Goal: Ask a question: Seek information or help from site administrators or community

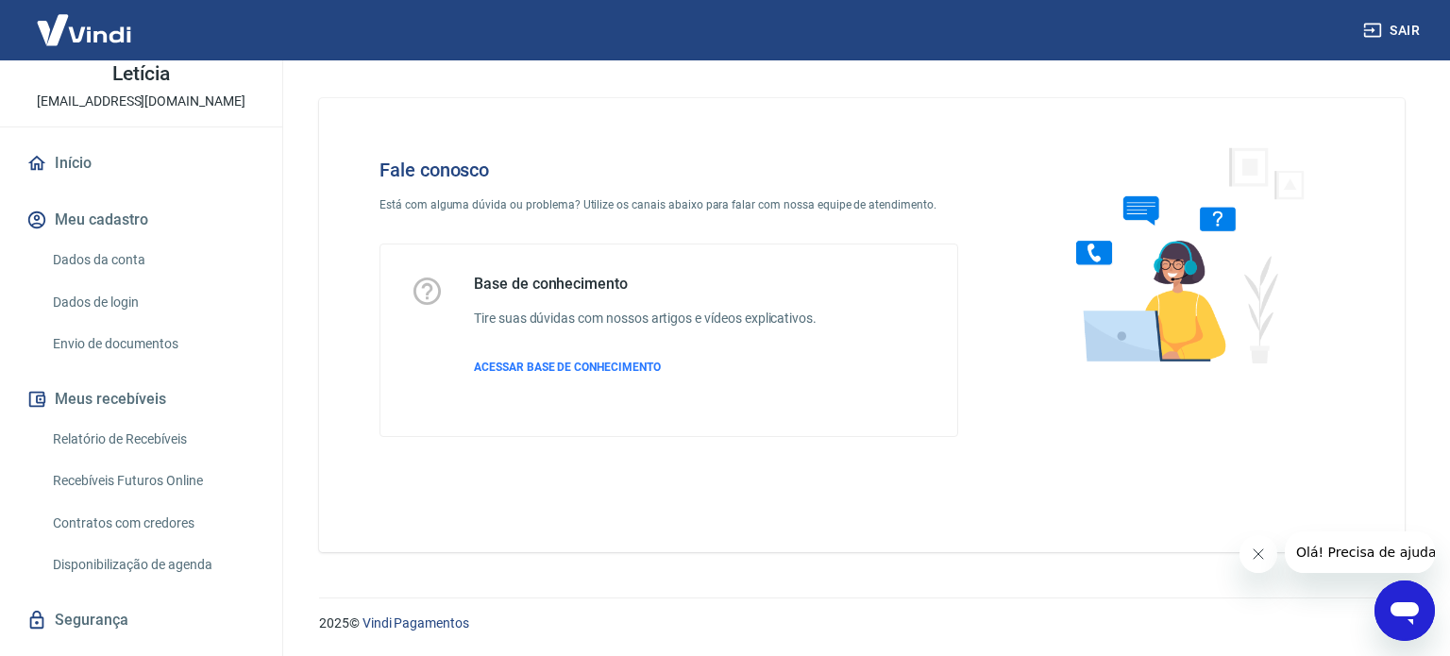
scroll to position [364, 0]
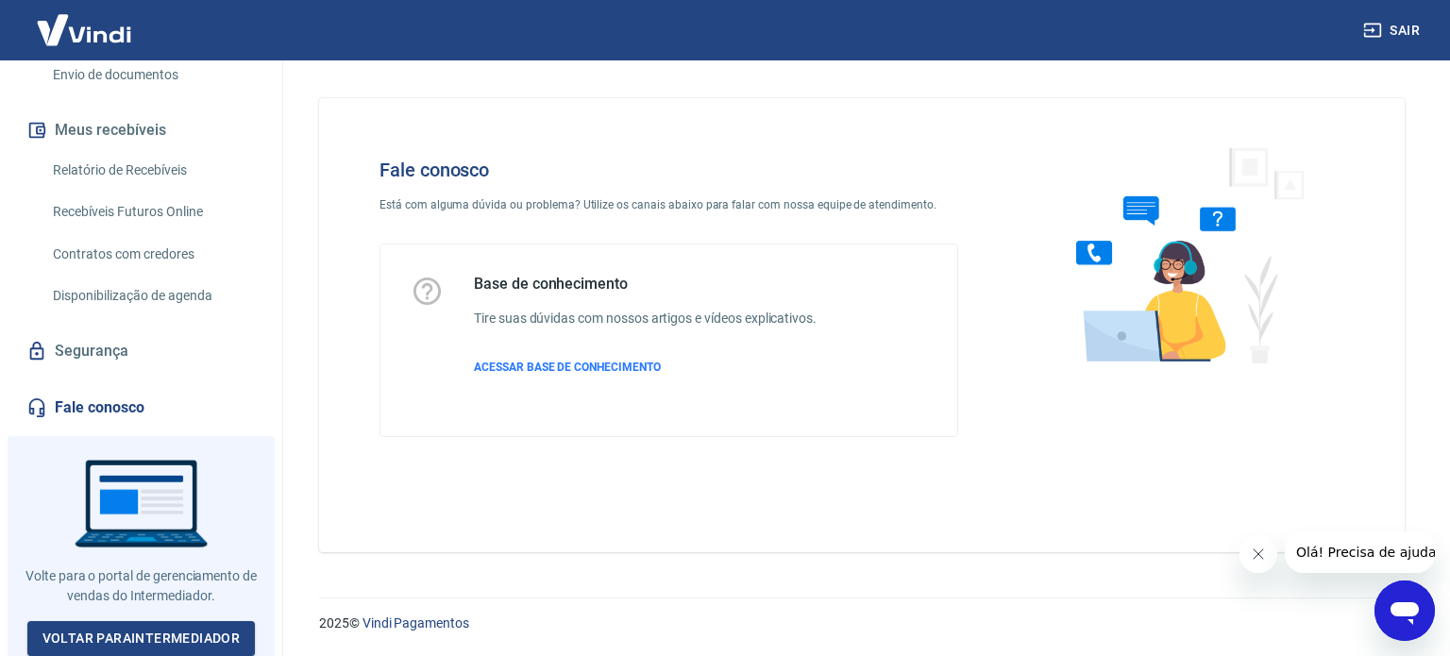
click at [107, 403] on link "Fale conosco" at bounding box center [141, 408] width 237 height 42
click at [1398, 606] on icon "Abrir janela de mensagens" at bounding box center [1405, 613] width 28 height 23
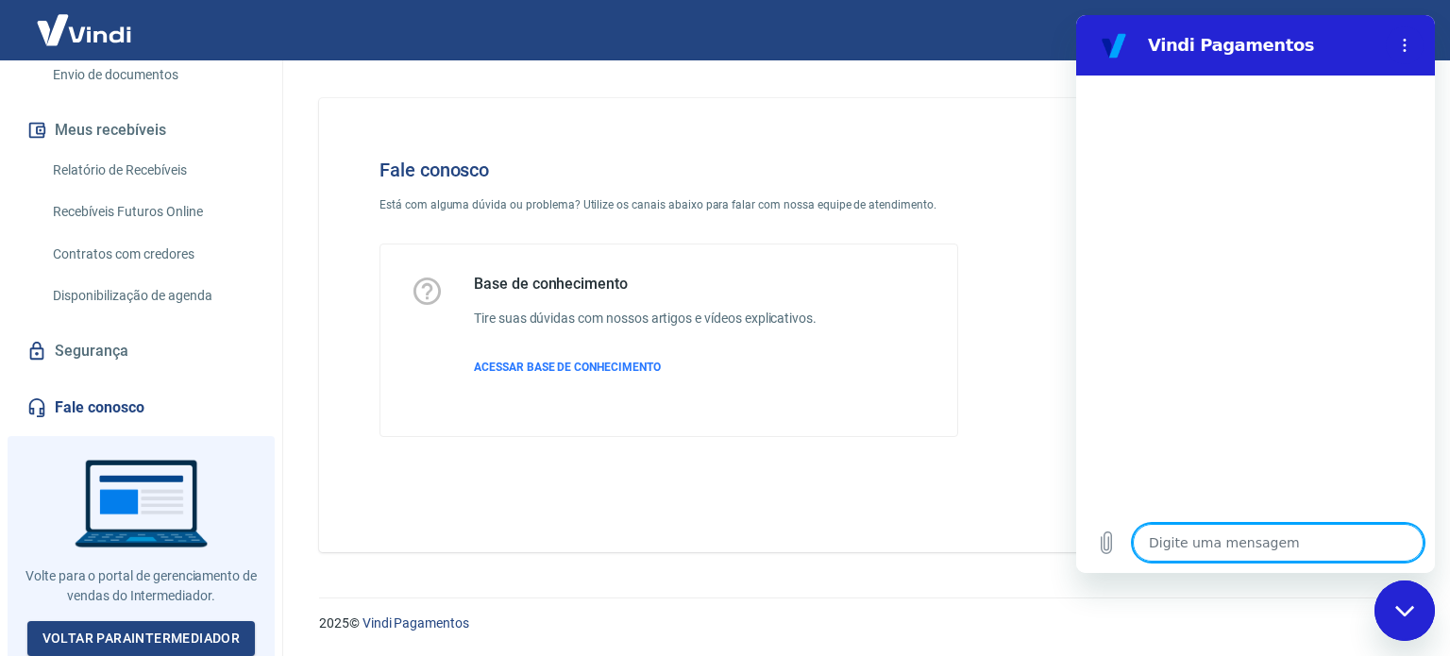
click at [1205, 534] on textarea at bounding box center [1278, 543] width 291 height 38
type textarea "E"
type textarea "x"
type textarea "Eu"
type textarea "x"
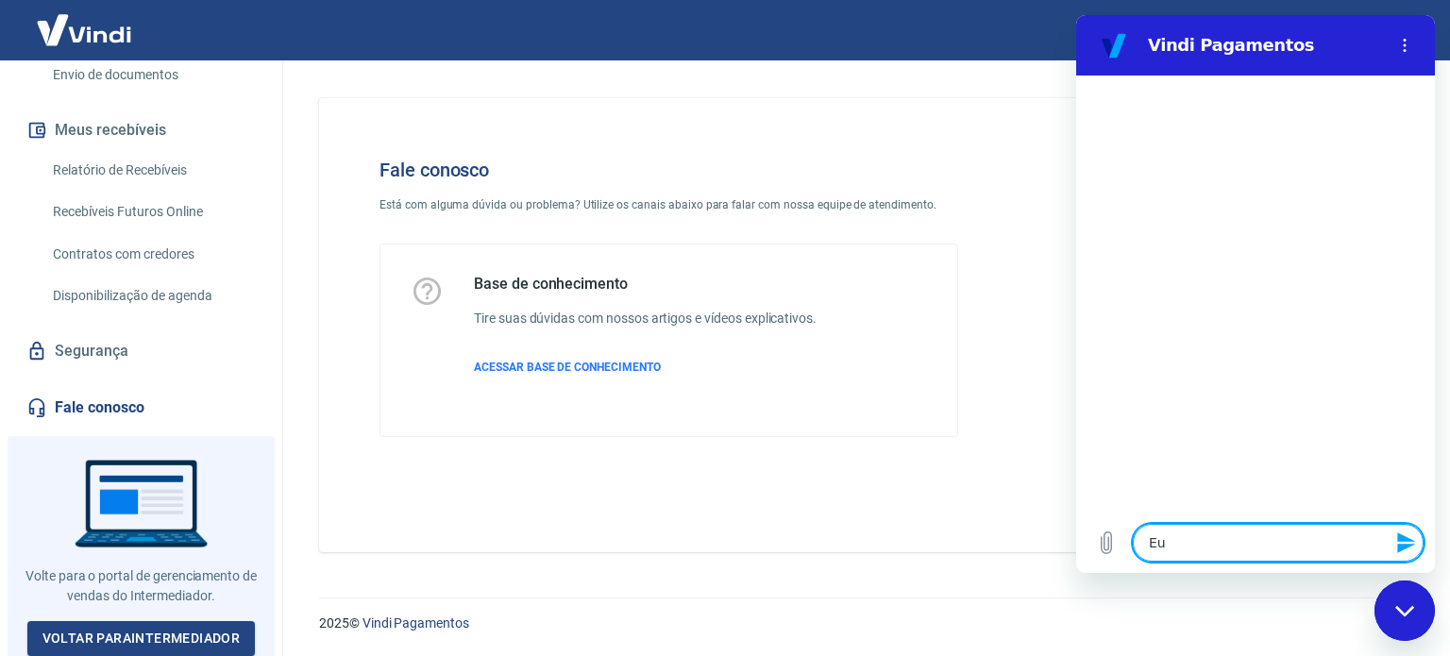
type textarea "Eu"
type textarea "x"
type textarea "Eu p"
type textarea "x"
type textarea "Eu pr"
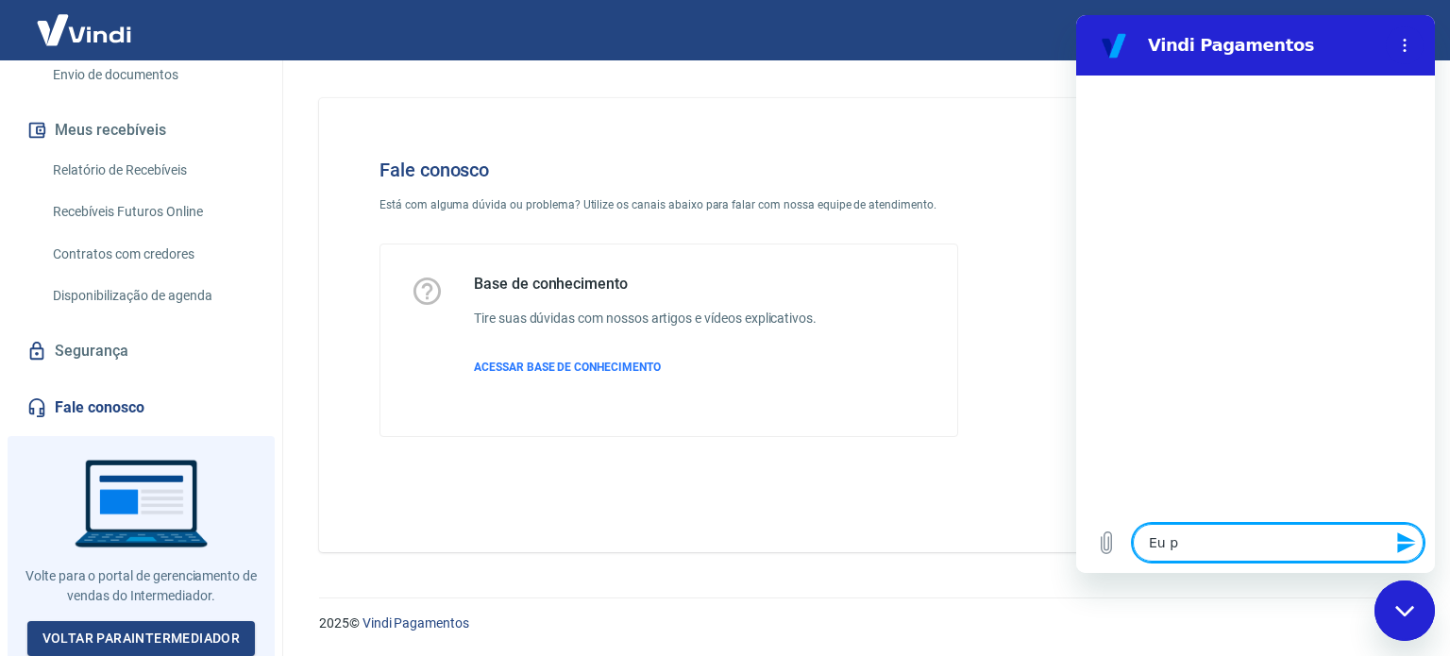
type textarea "x"
type textarea "Eu pre"
type textarea "x"
type textarea "Eu prec"
type textarea "x"
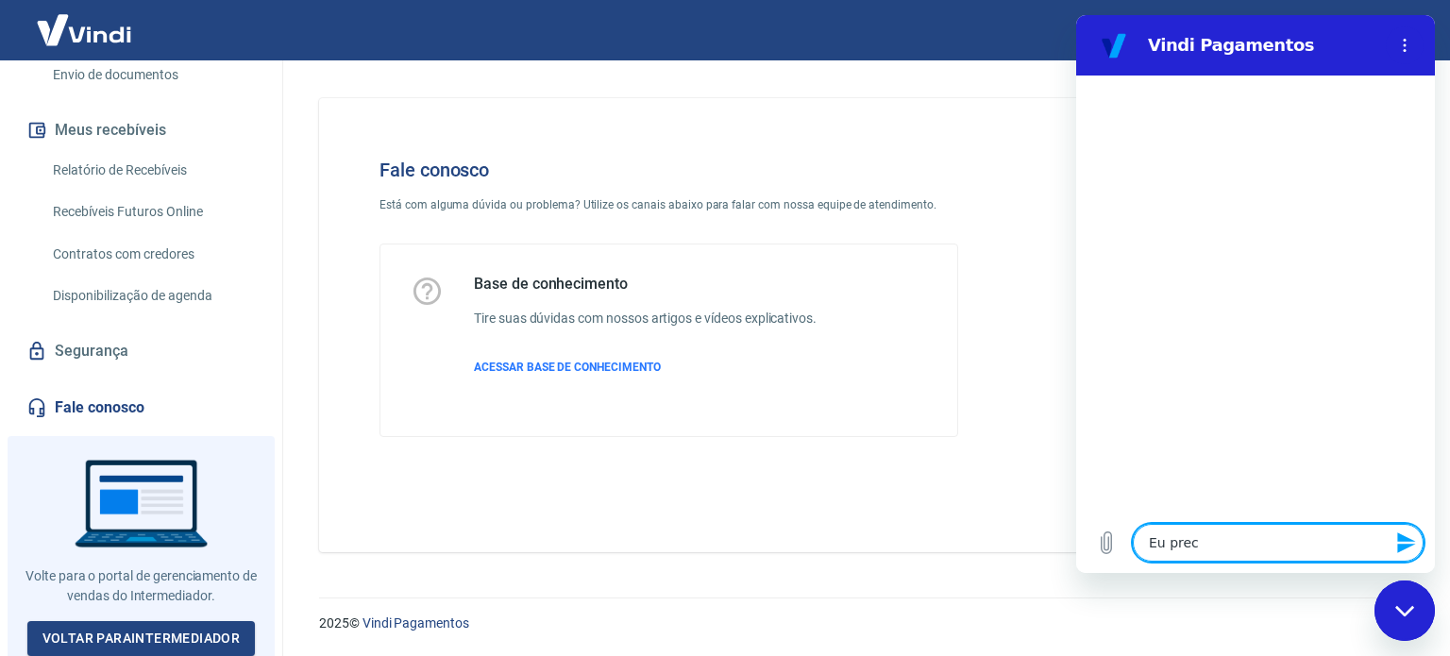
type textarea "Eu preci"
type textarea "x"
type textarea "Eu precis"
type textarea "x"
type textarea "Eu preciso"
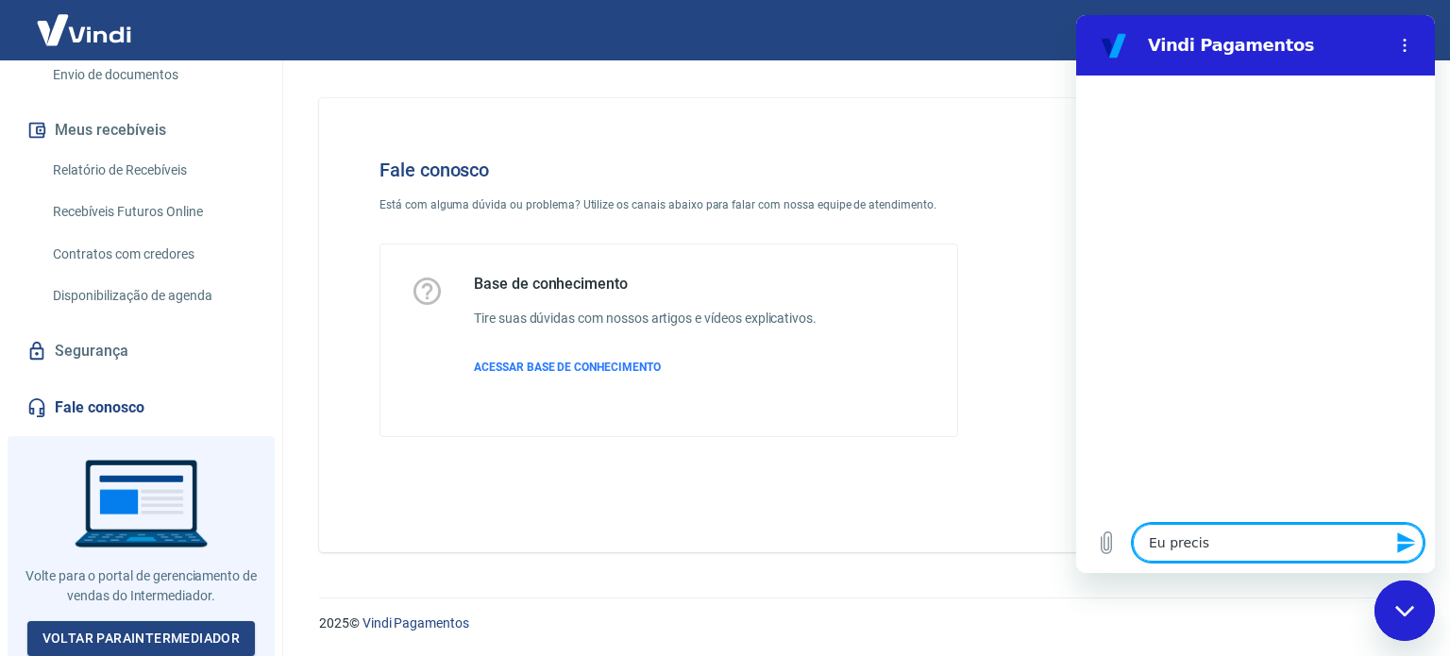
type textarea "x"
type textarea "Eu preciso"
type textarea "x"
type textarea "Eu preciso d"
type textarea "x"
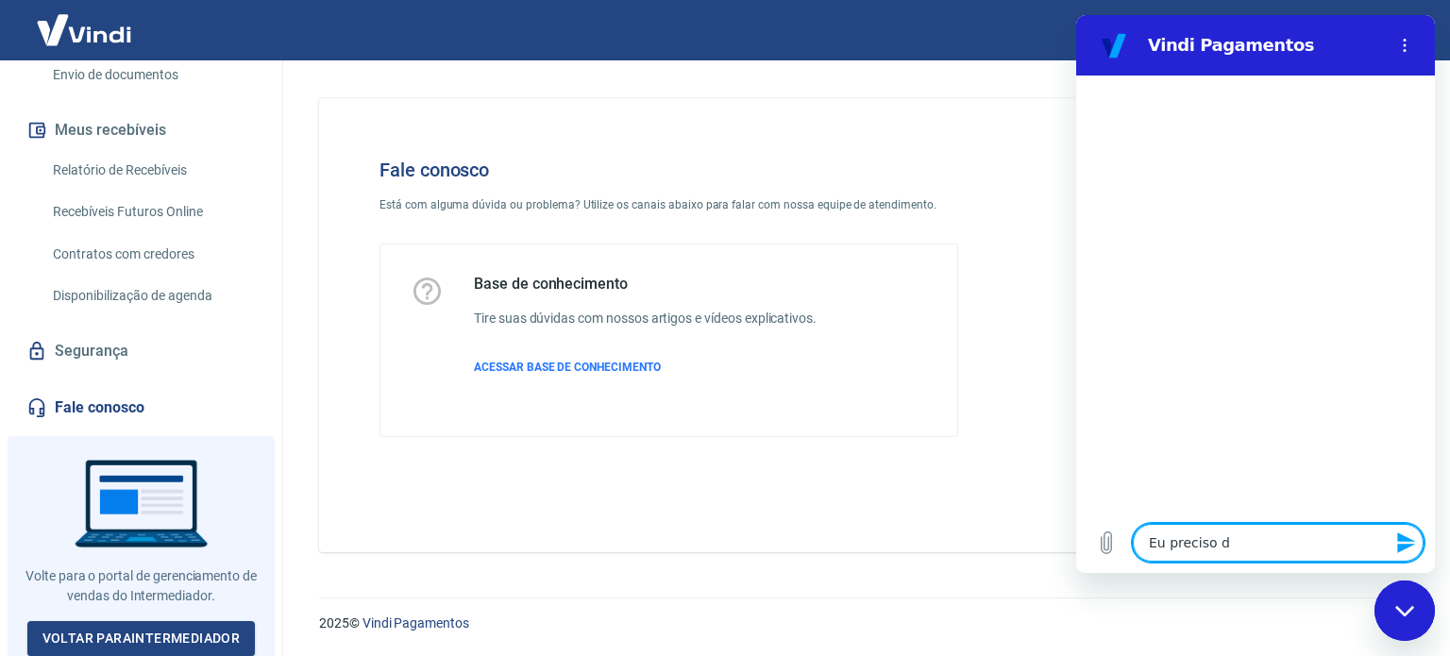
type textarea "Eu preciso da"
type textarea "x"
type textarea "Eu preciso da"
type textarea "x"
type textarea "Eu preciso da f"
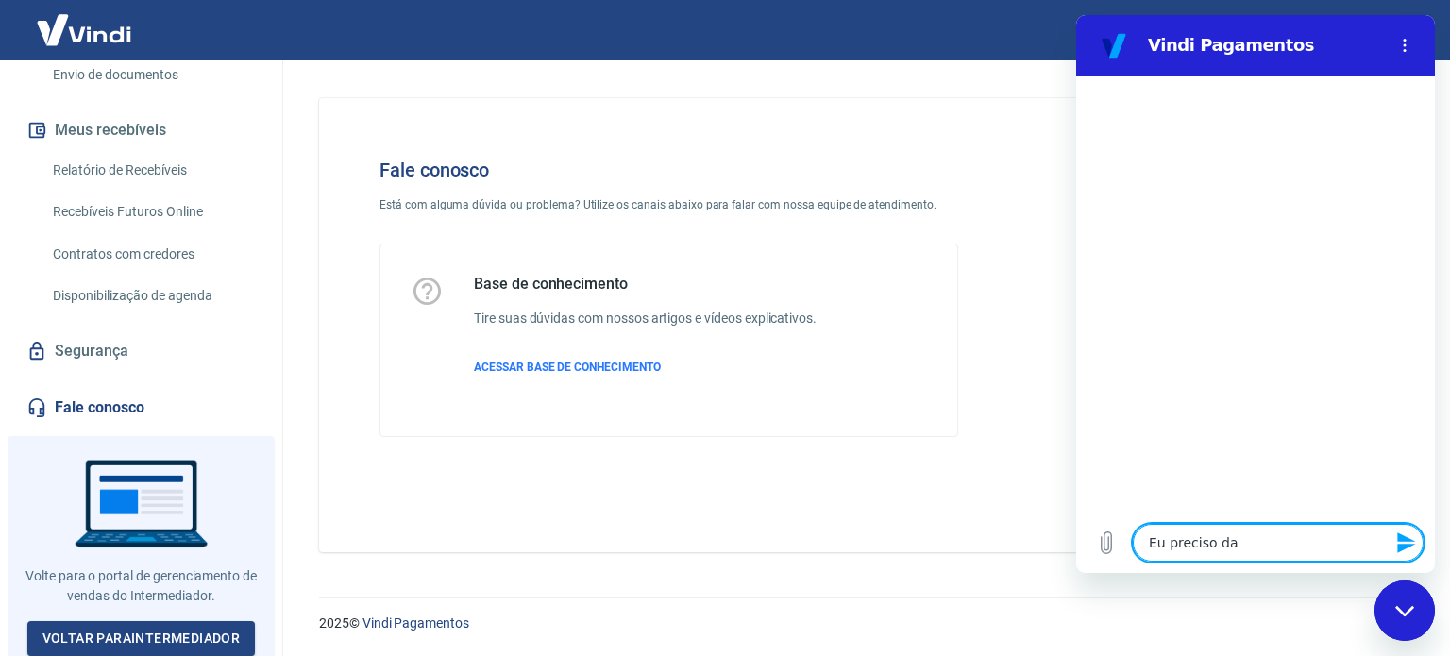
type textarea "x"
type textarea "Eu preciso da fa"
type textarea "x"
type textarea "Eu preciso da fat"
type textarea "x"
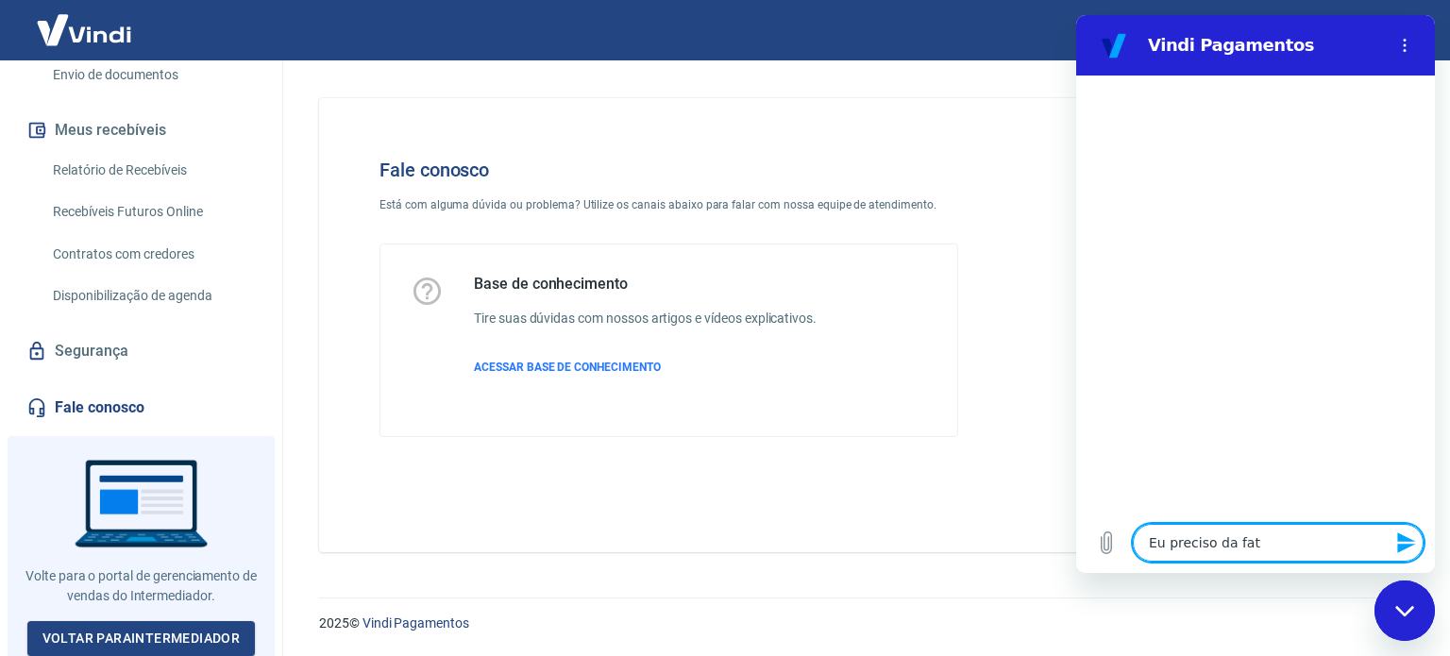
type textarea "Eu preciso da fatu"
type textarea "x"
type textarea "Eu preciso da fatur"
type textarea "x"
type textarea "Eu preciso da fatura"
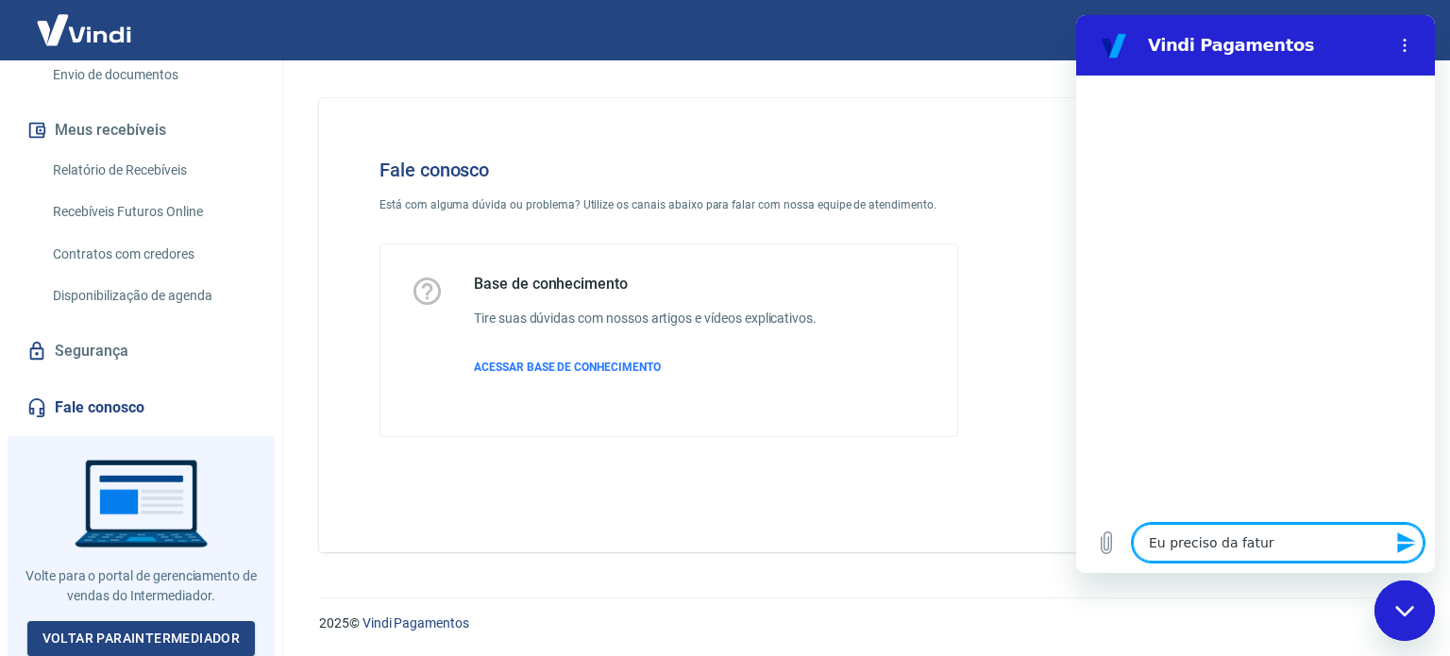
type textarea "x"
type textarea "Eu preciso da fatura"
type textarea "x"
type textarea "Eu preciso da fatura c"
type textarea "x"
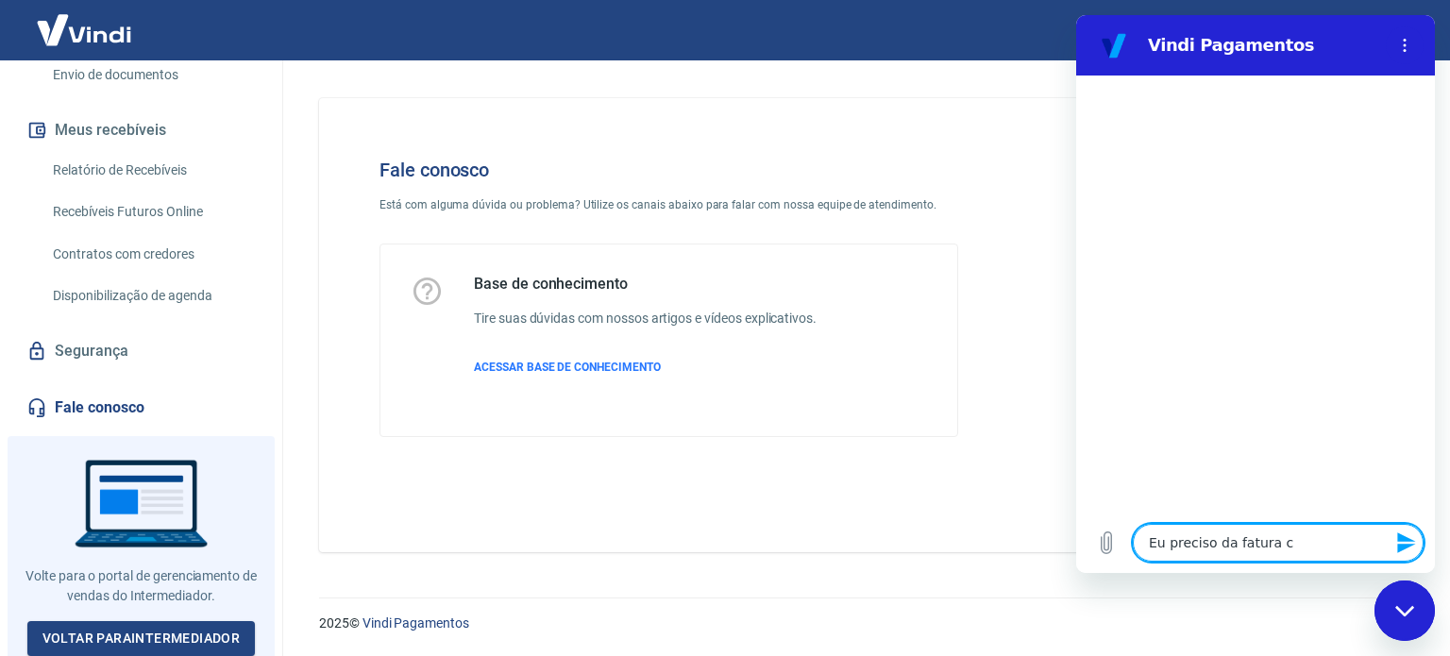
type textarea "Eu preciso da fatura co"
type textarea "x"
type textarea "Eu preciso da fatura com"
type textarea "x"
type textarea "Eu preciso da fatura com"
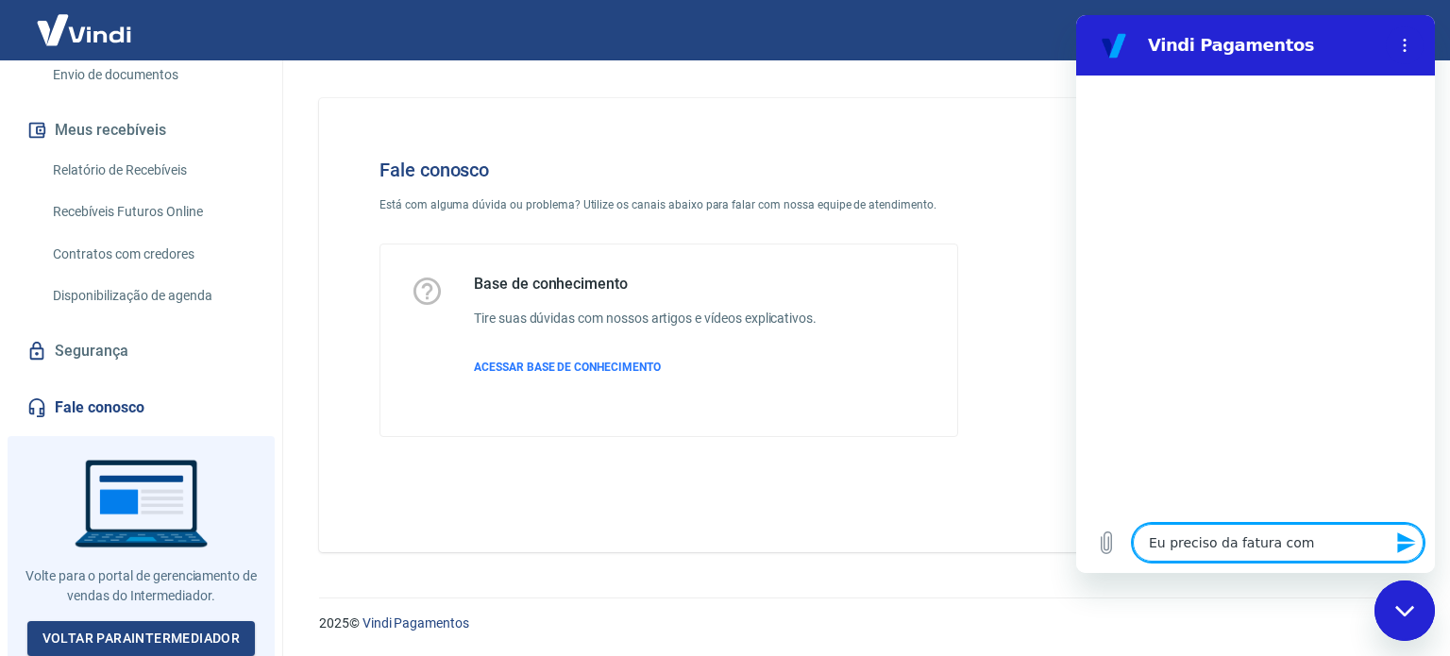
type textarea "x"
type textarea "Eu preciso da fatura com v"
type textarea "x"
type textarea "Eu preciso da fatura com ve"
type textarea "x"
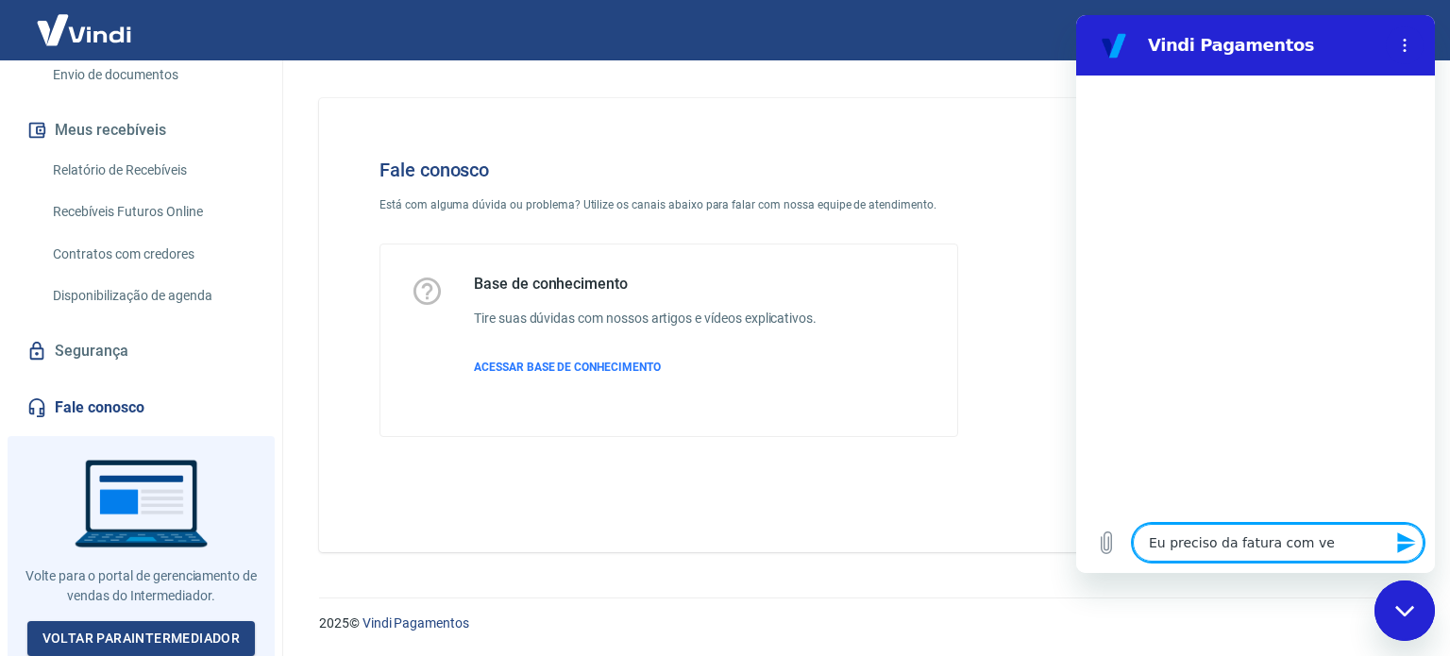
type textarea "Eu preciso da fatura com ven"
type textarea "x"
type textarea "Eu preciso da fatura com venc"
type textarea "x"
type textarea "Eu preciso da fatura com venci"
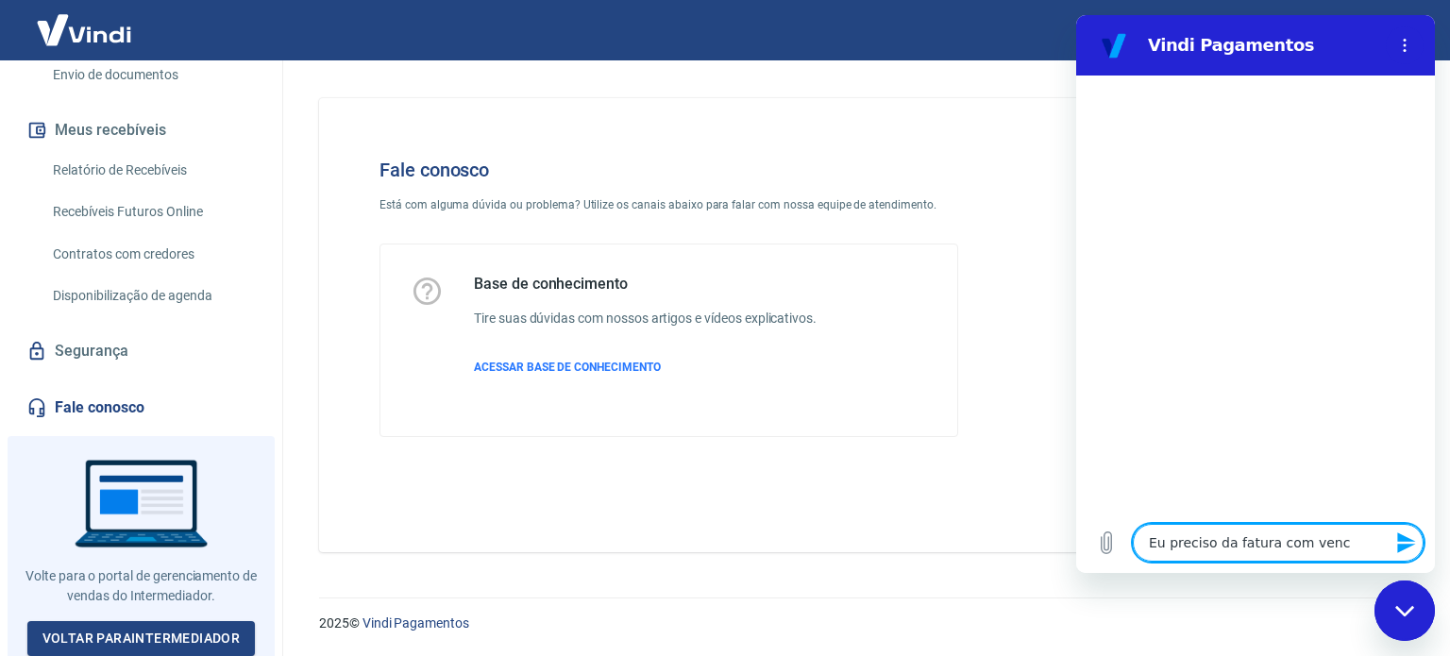
type textarea "x"
type textarea "Eu preciso da fatura com vencim"
type textarea "x"
type textarea "Eu preciso da fatura com vencime"
type textarea "x"
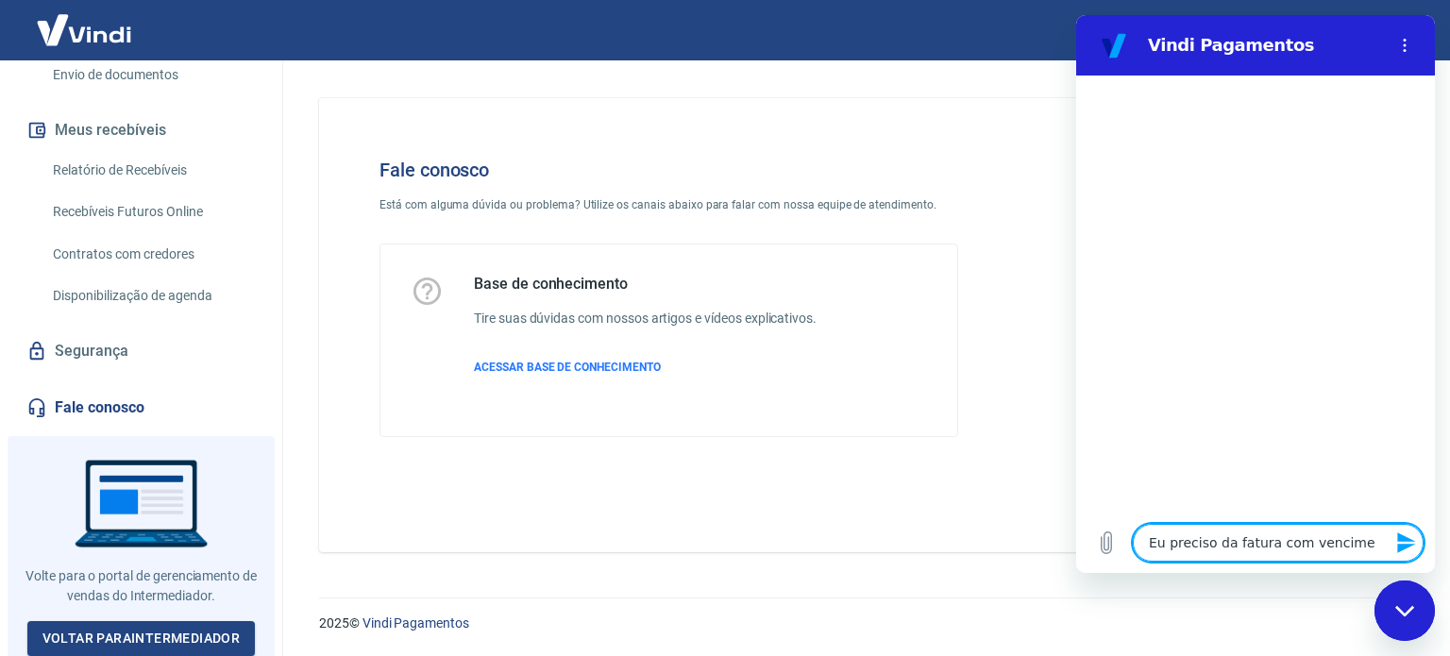
type textarea "Eu preciso da fatura com vencimen"
type textarea "x"
type textarea "Eu preciso da fatura com venciment"
type textarea "x"
type textarea "Eu preciso da fatura com vencimento"
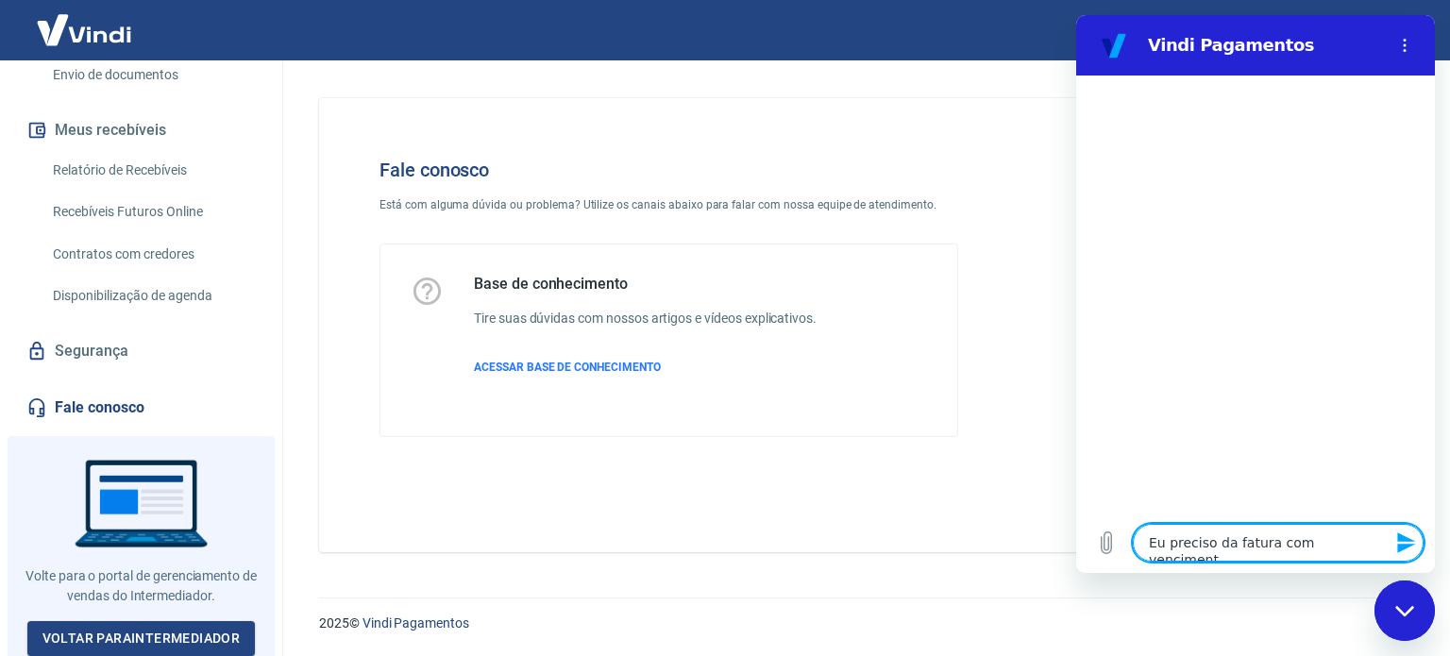
type textarea "x"
type textarea "Eu preciso da fatura com vencimento"
type textarea "x"
type textarea "Eu preciso da fatura com vencimento h"
type textarea "x"
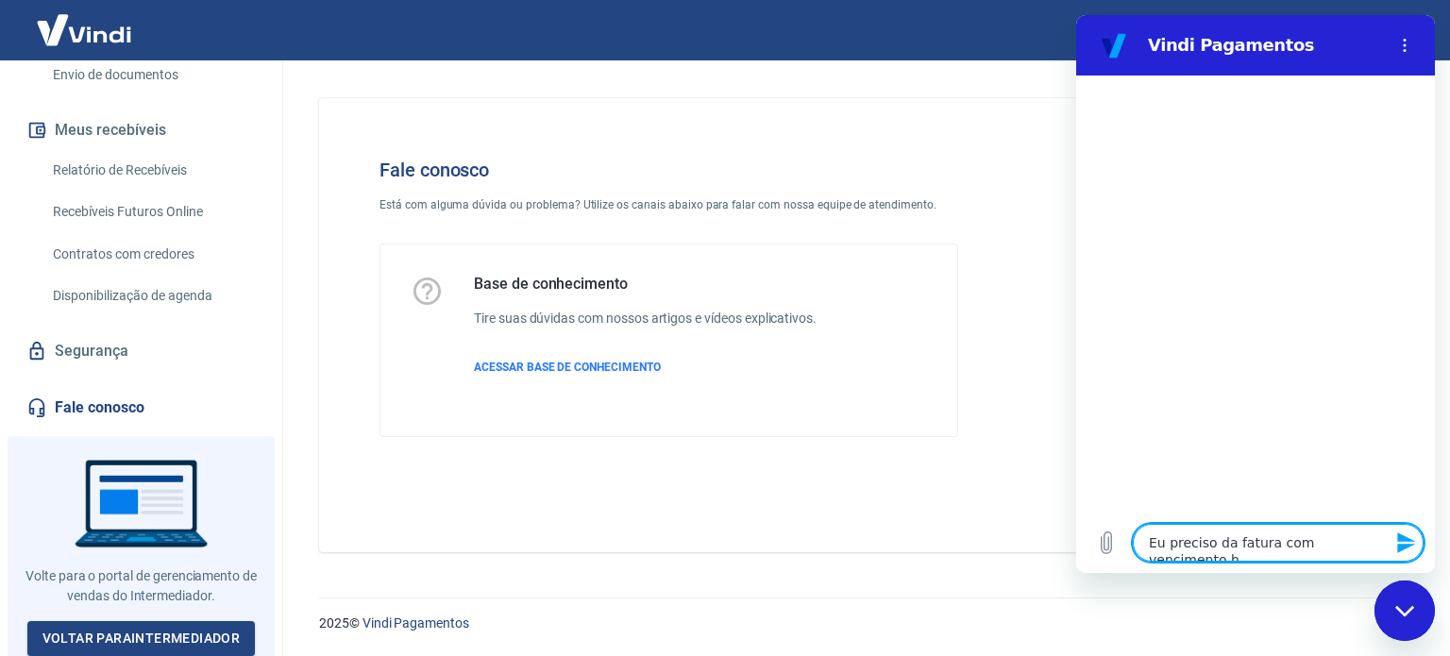
type textarea "Eu preciso da fatura com vencimento ho"
type textarea "x"
type textarea "Eu preciso da fatura com vencimento hoj"
type textarea "x"
type textarea "Eu preciso da fatura com vencimento hoje"
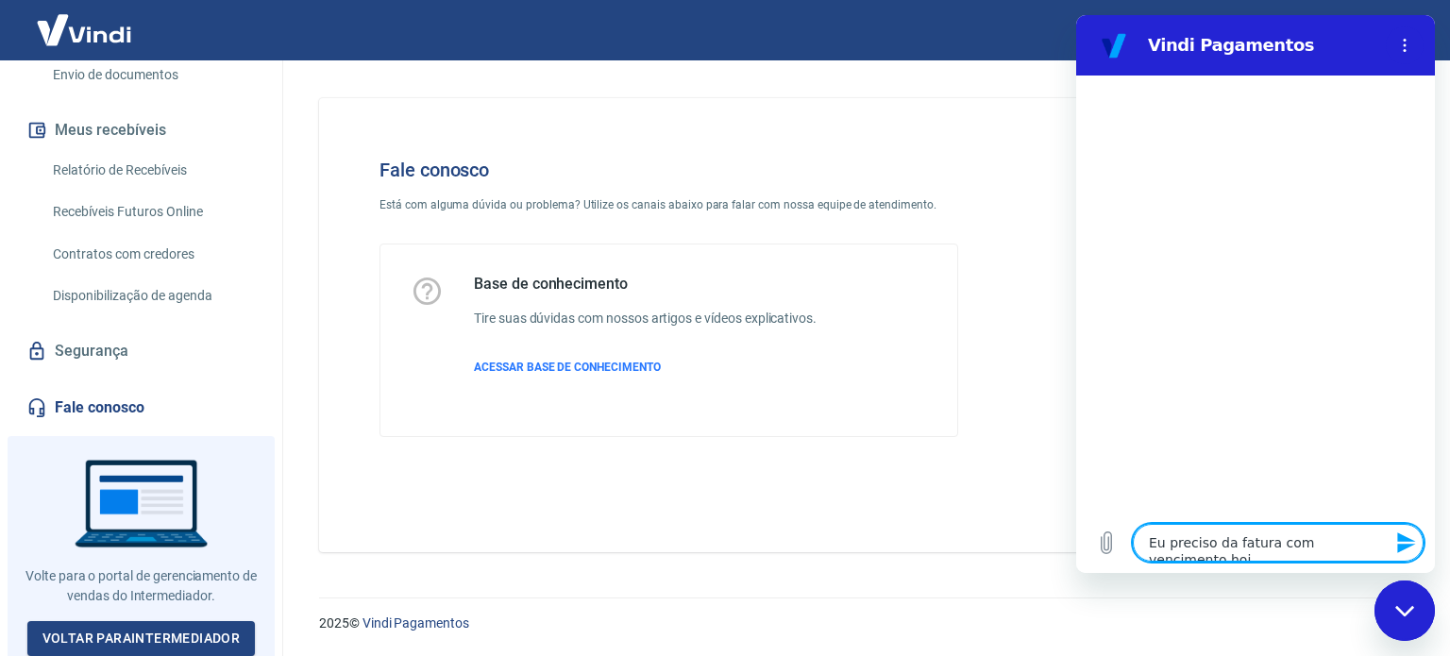
type textarea "x"
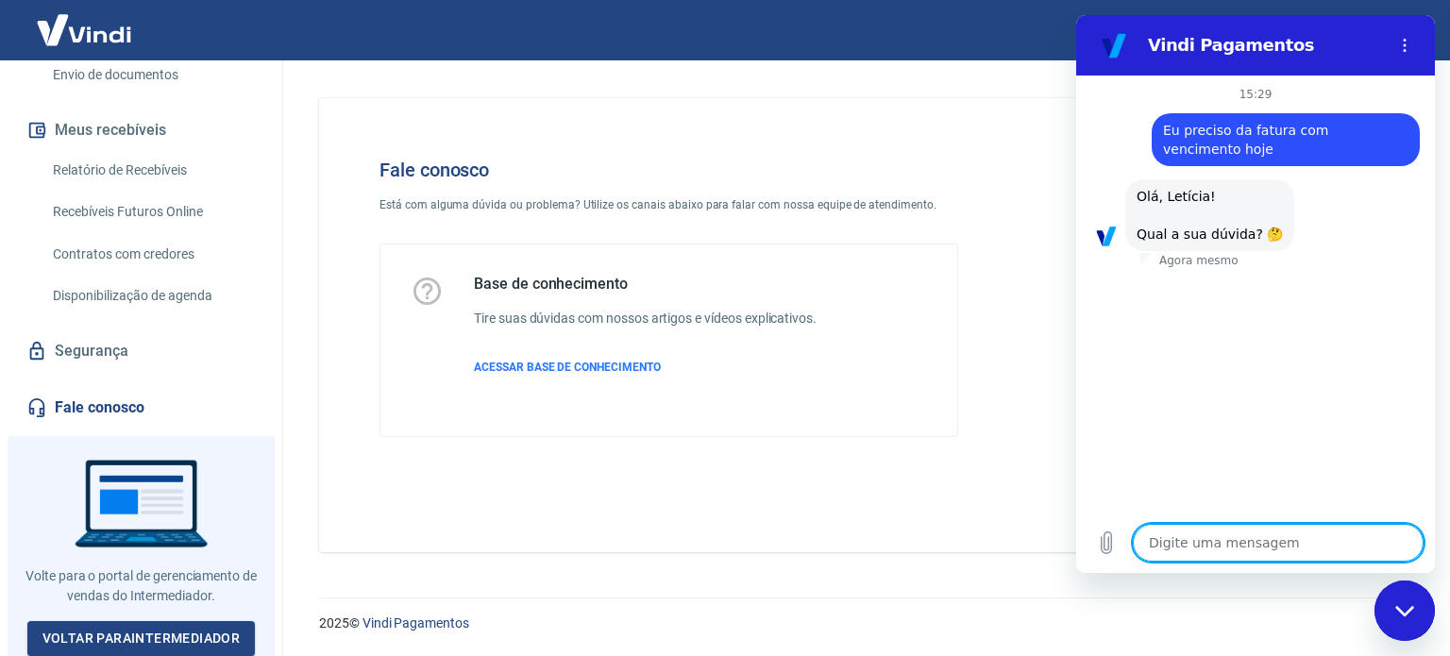
scroll to position [147, 0]
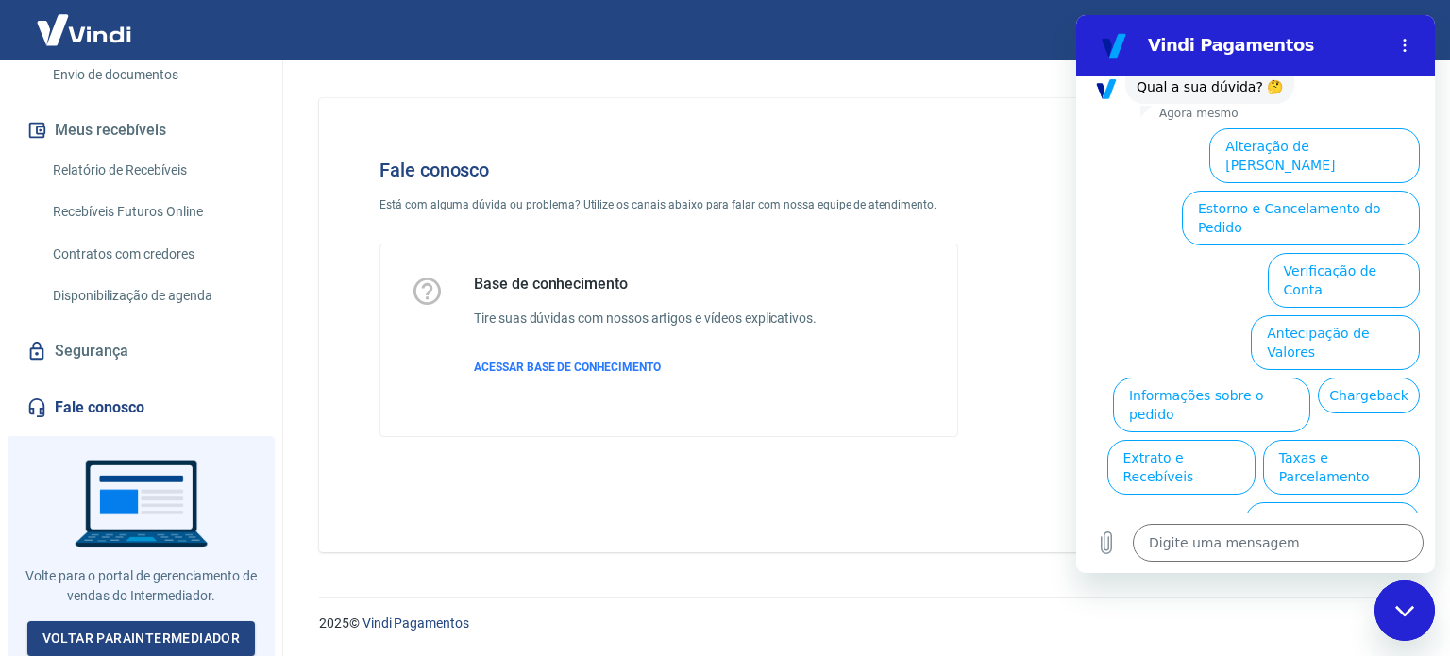
click at [1338, 565] on button "Assinaturas e Faturas Tray" at bounding box center [1329, 592] width 182 height 55
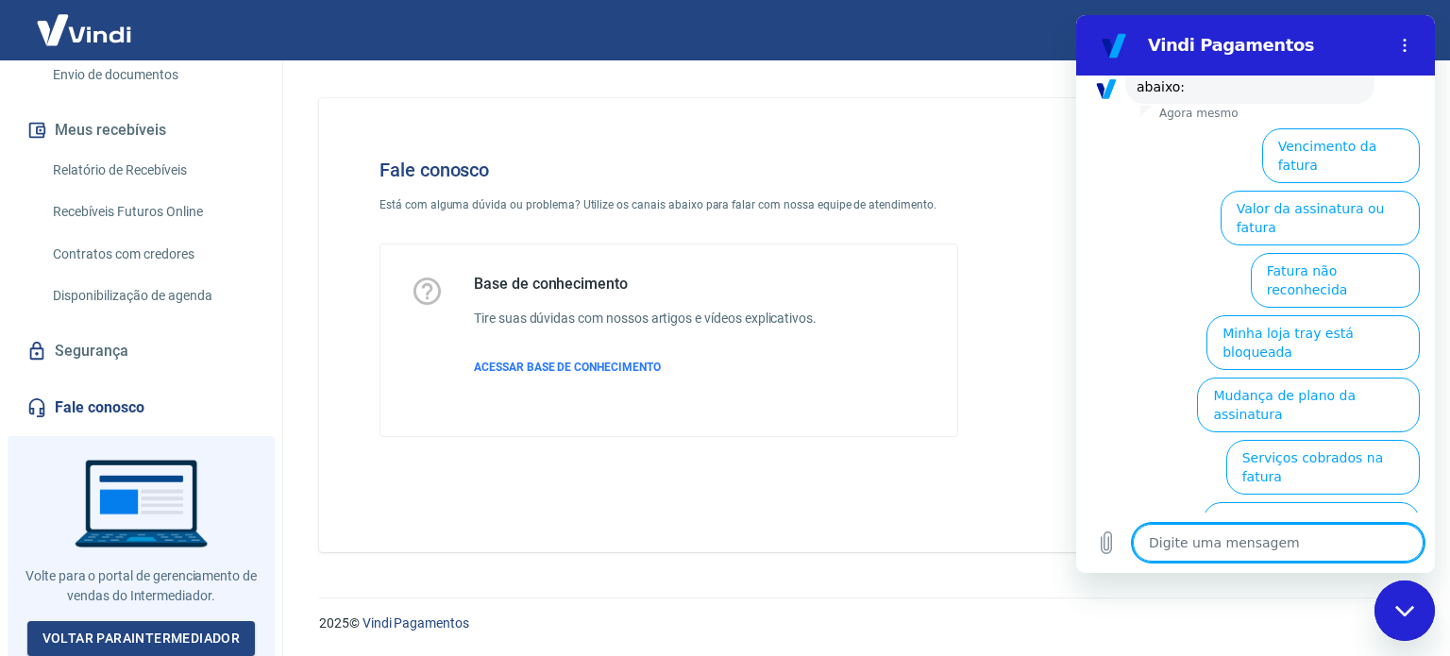
scroll to position [179, 0]
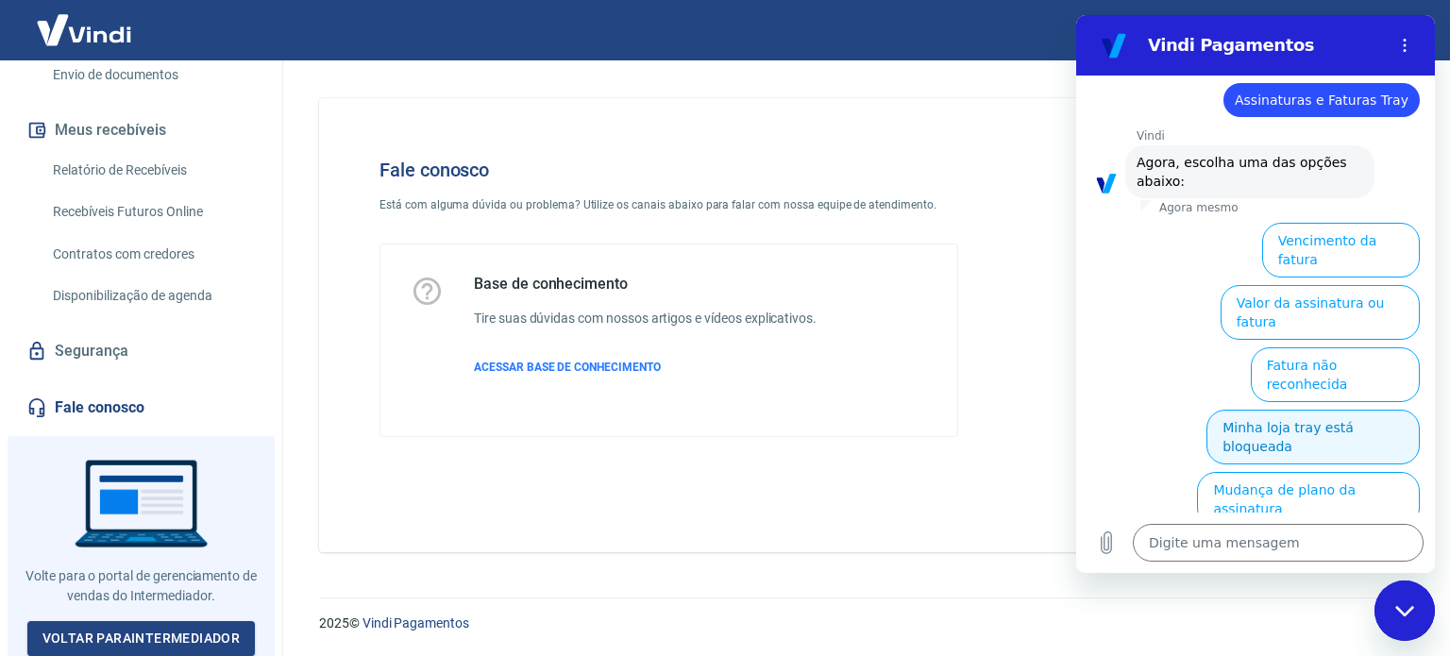
click at [1344, 410] on button "Minha loja tray está bloqueada" at bounding box center [1313, 437] width 213 height 55
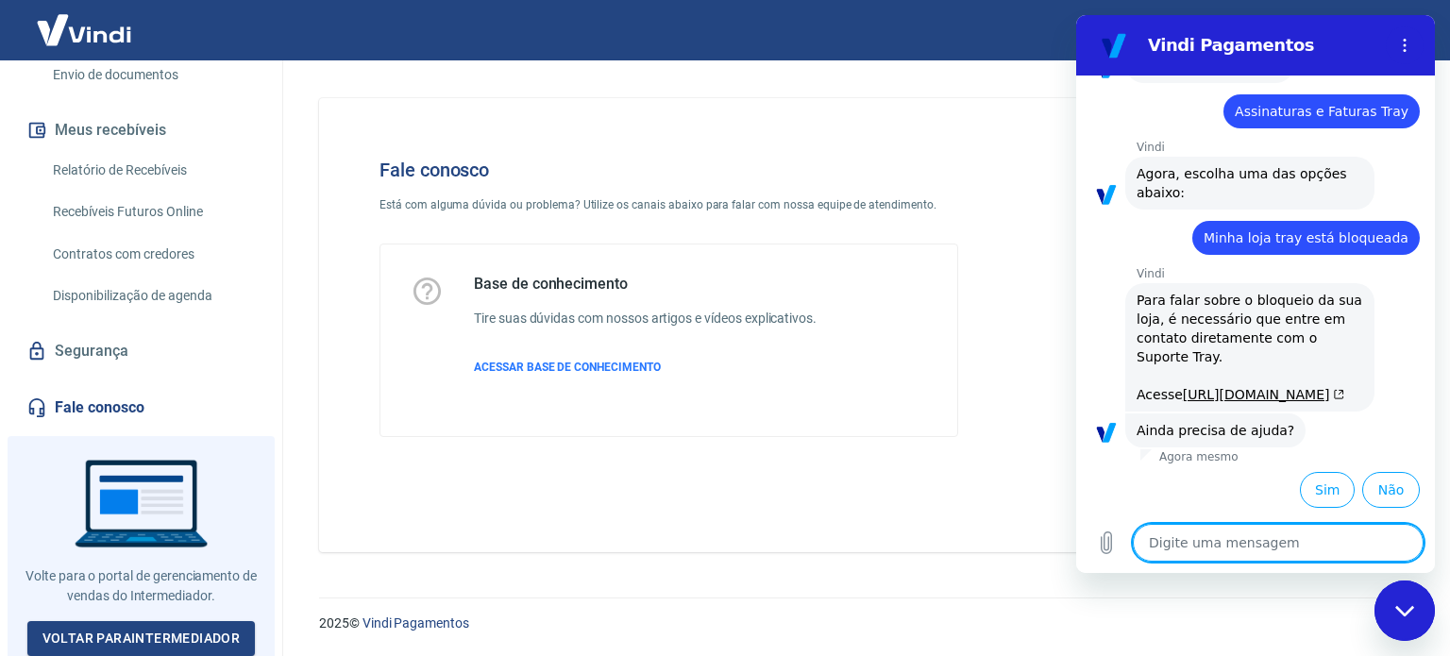
scroll to position [280, 0]
click at [1205, 387] on link "[URL][DOMAIN_NAME]" at bounding box center [1263, 394] width 161 height 15
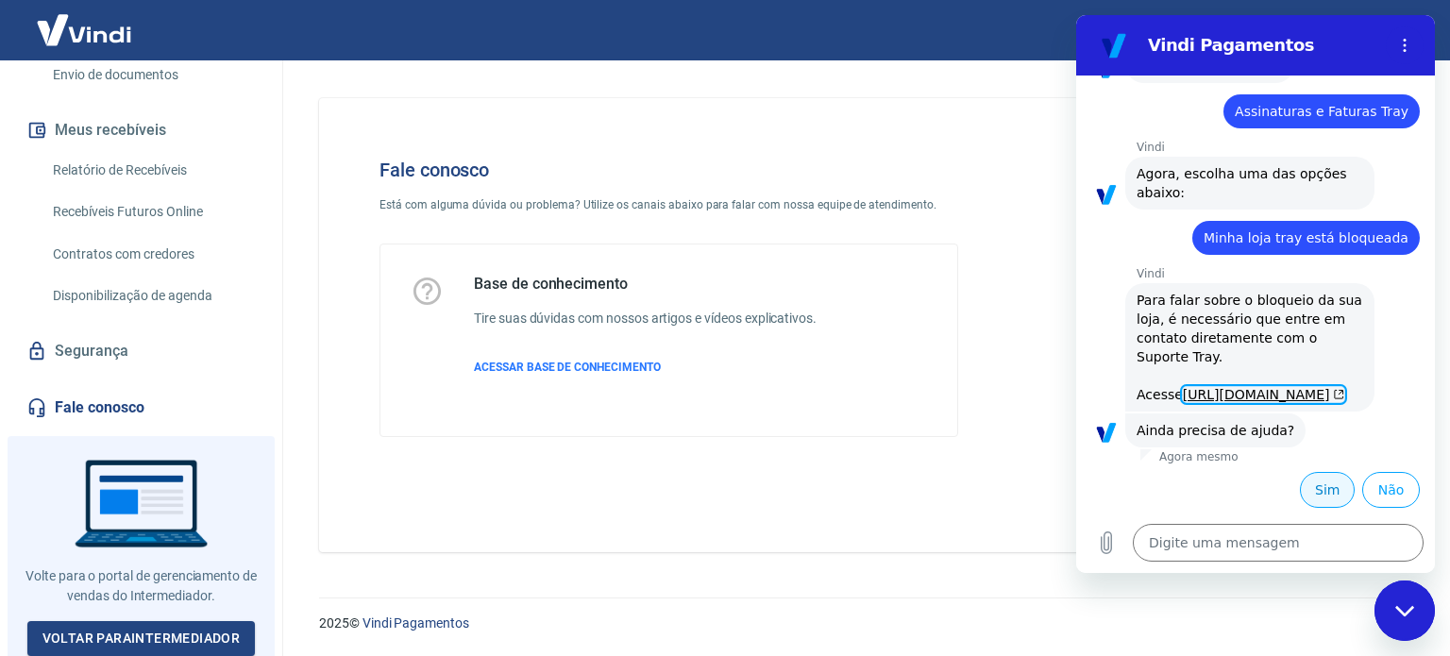
click at [1318, 483] on button "Sim" at bounding box center [1327, 490] width 55 height 36
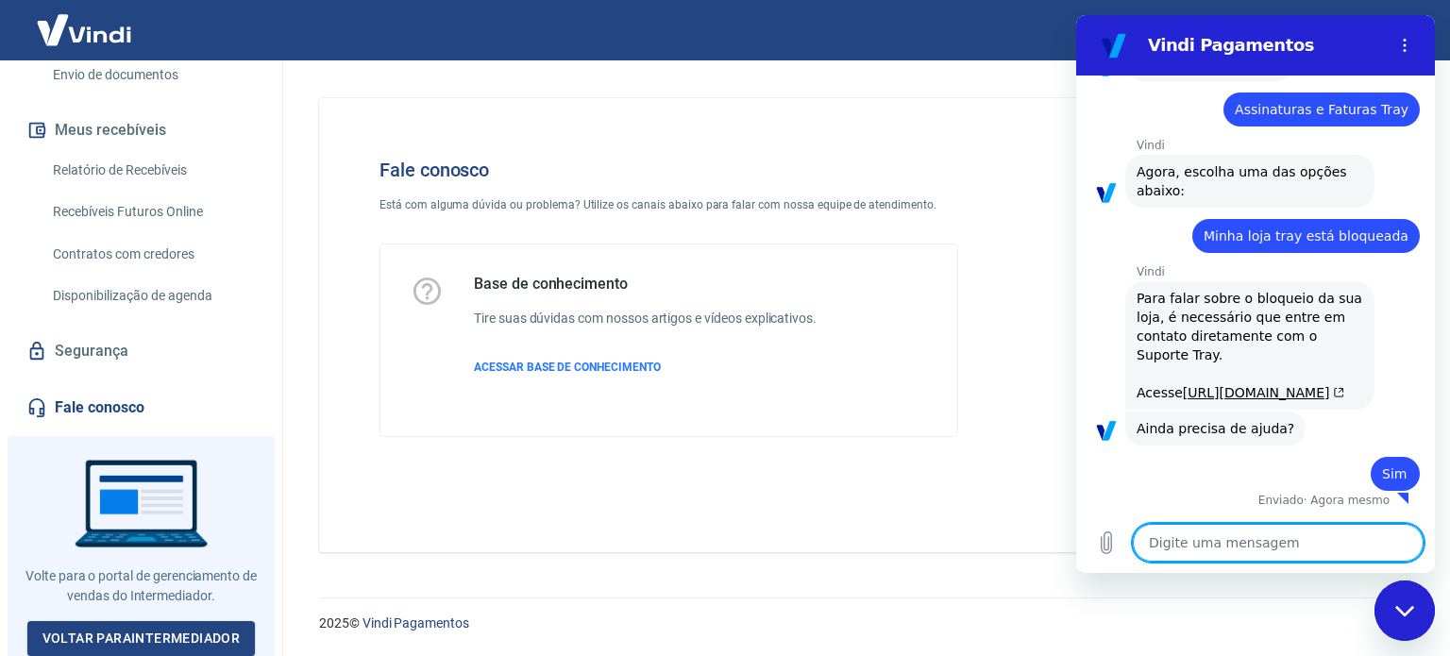
scroll to position [283, 0]
click at [1236, 547] on textarea at bounding box center [1278, 543] width 291 height 38
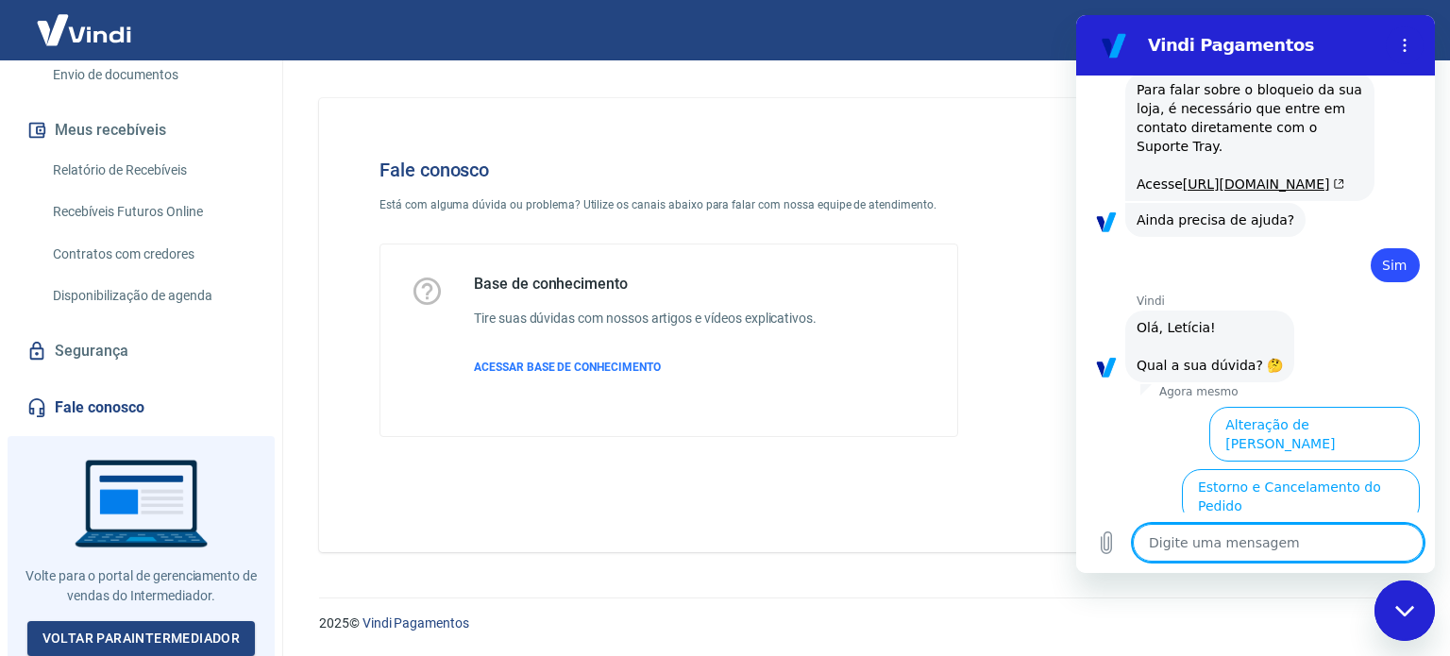
scroll to position [771, 0]
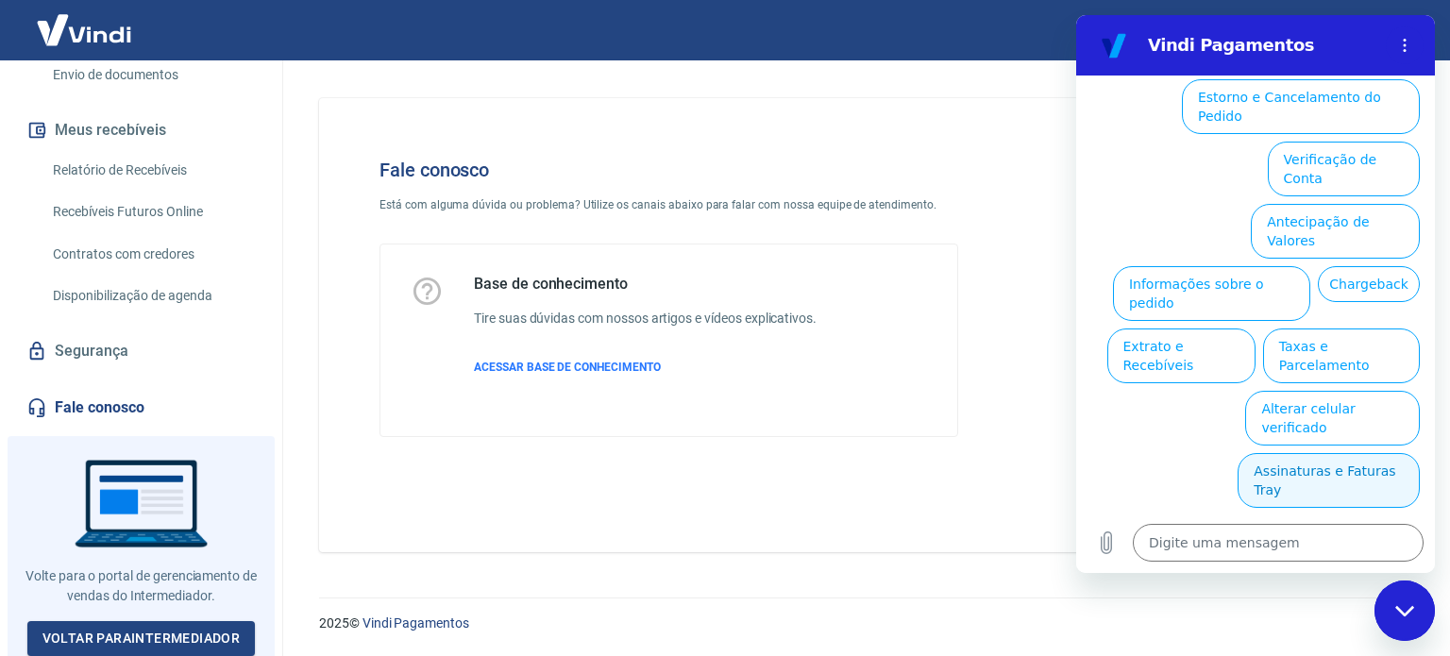
click at [1313, 499] on button "Assinaturas e Faturas Tray" at bounding box center [1329, 480] width 182 height 55
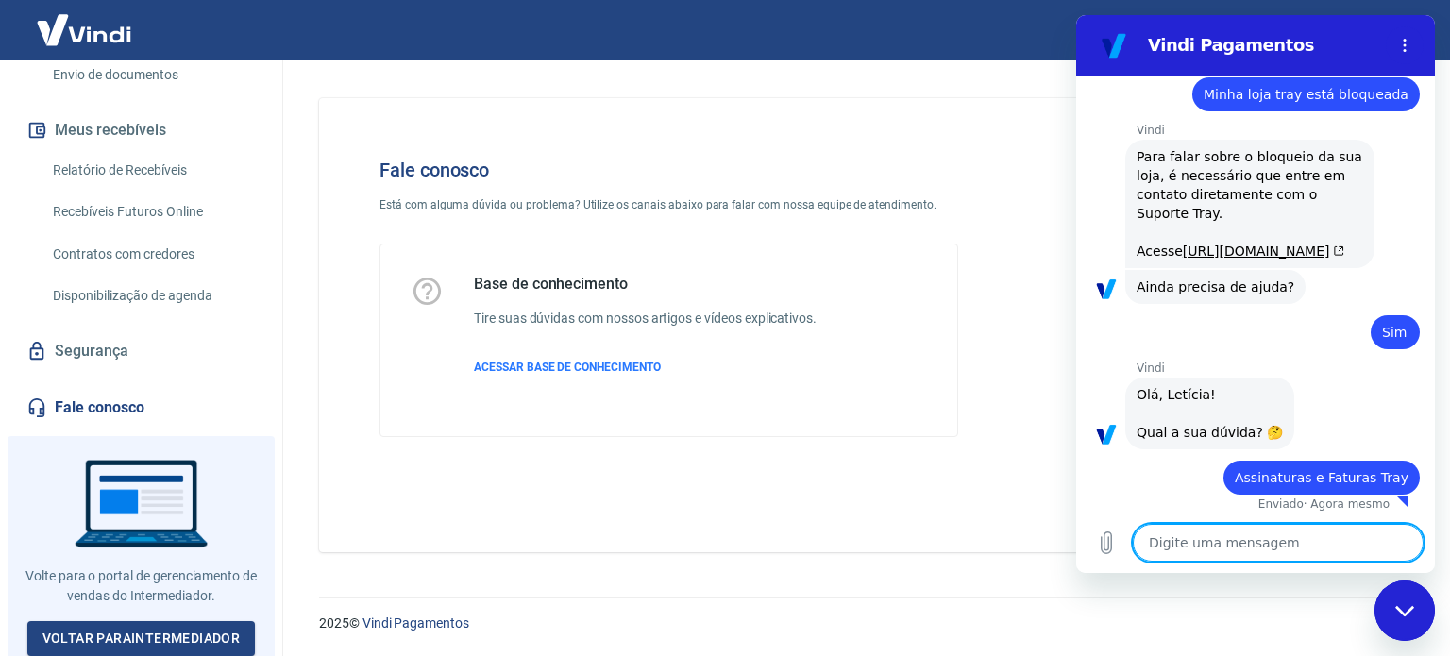
scroll to position [428, 0]
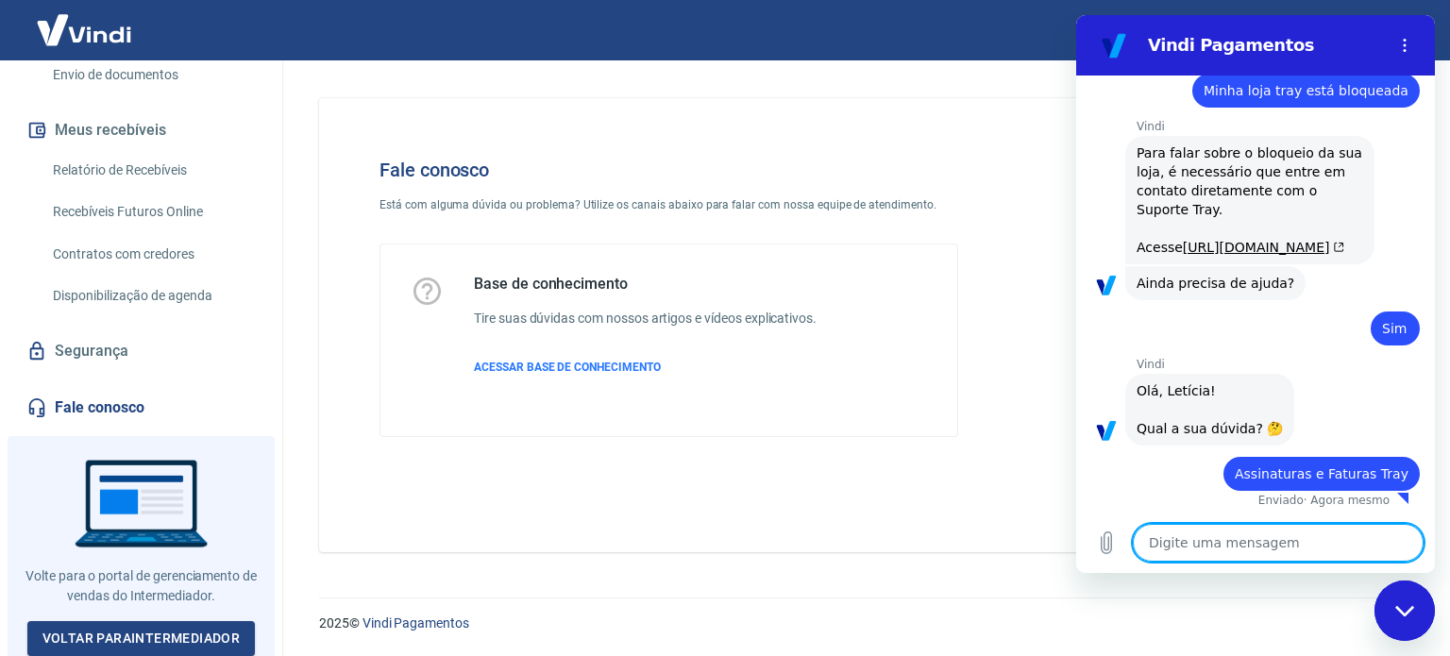
type textarea "x"
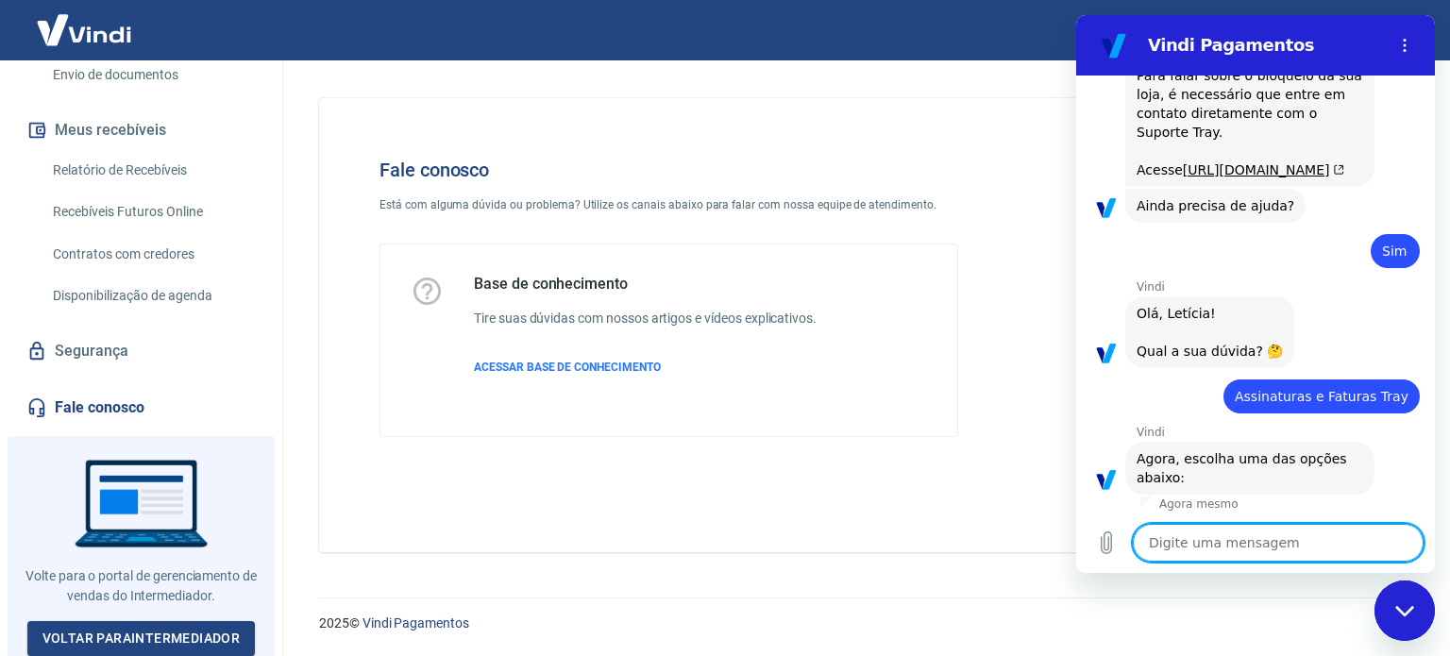
scroll to position [897, 0]
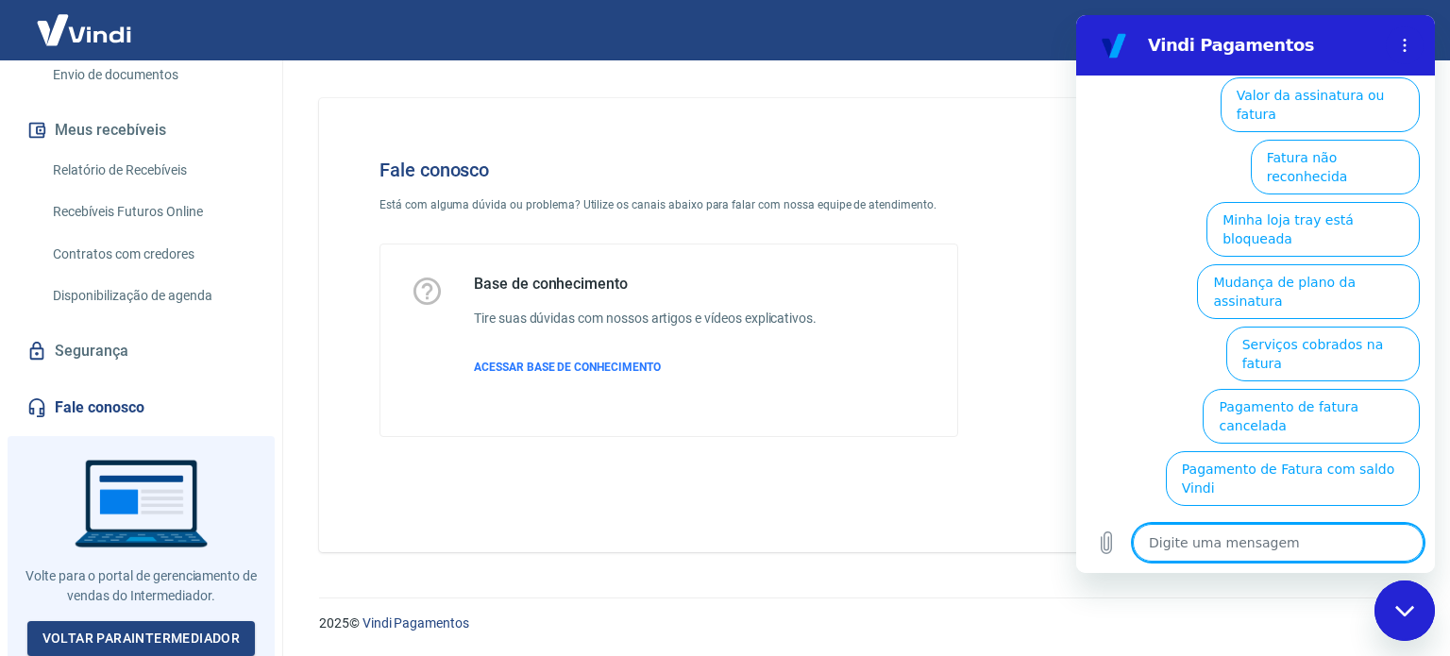
click at [1250, 551] on textarea at bounding box center [1278, 543] width 291 height 38
type textarea "n"
type textarea "x"
type textarea "no"
type textarea "x"
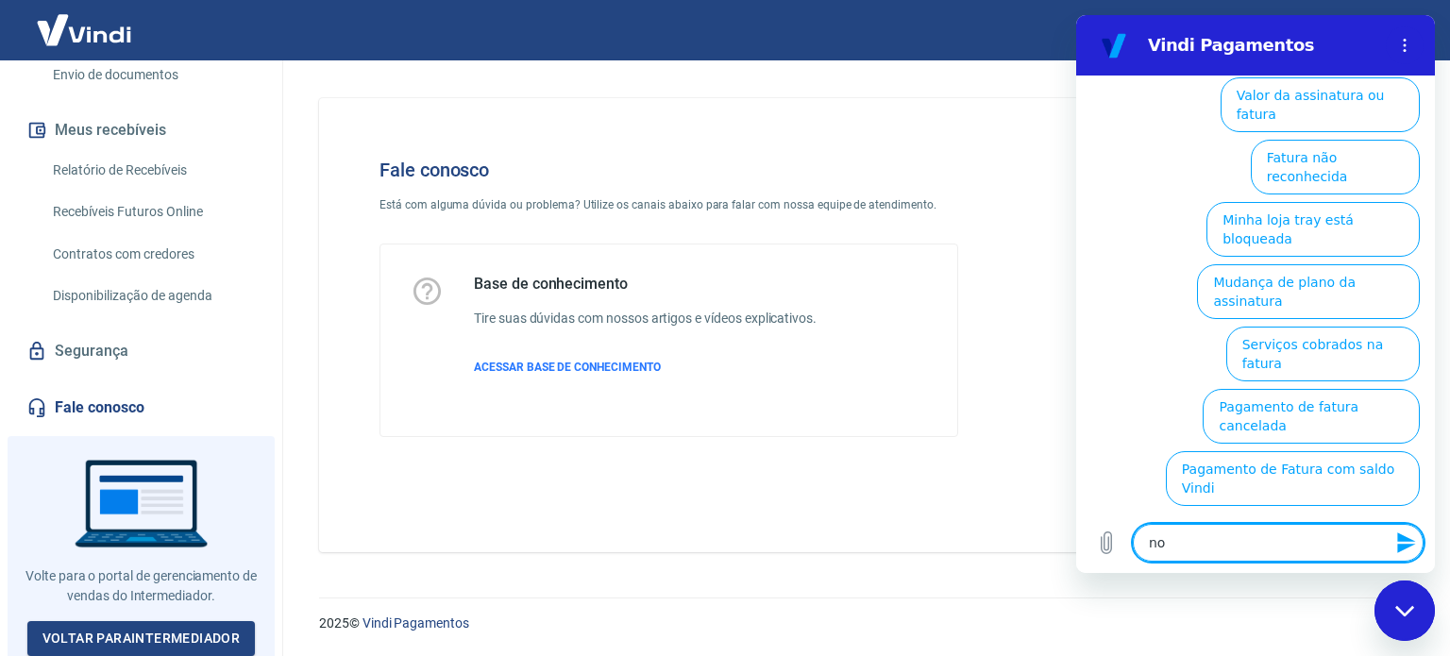
type textarea "not"
type textarea "x"
type textarea "nota"
type textarea "x"
type textarea "nota"
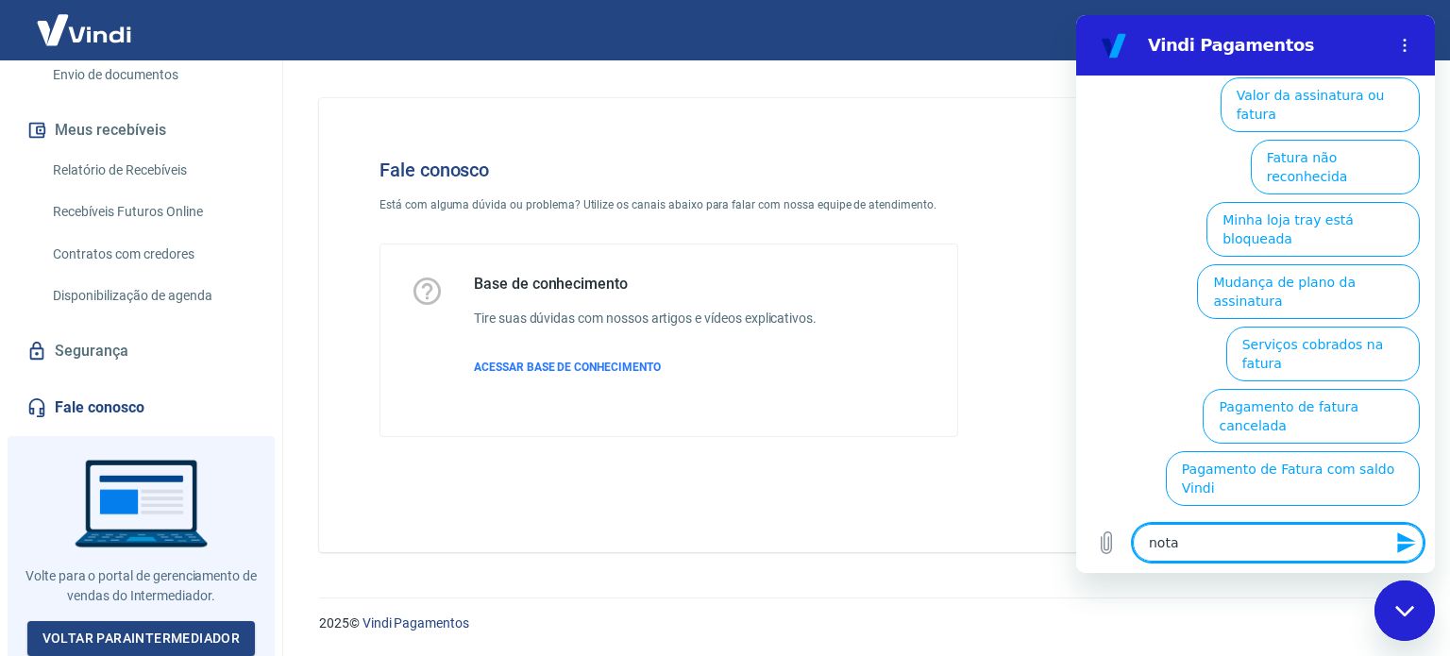
type textarea "x"
type textarea "nota f"
type textarea "x"
type textarea "nota fi"
type textarea "x"
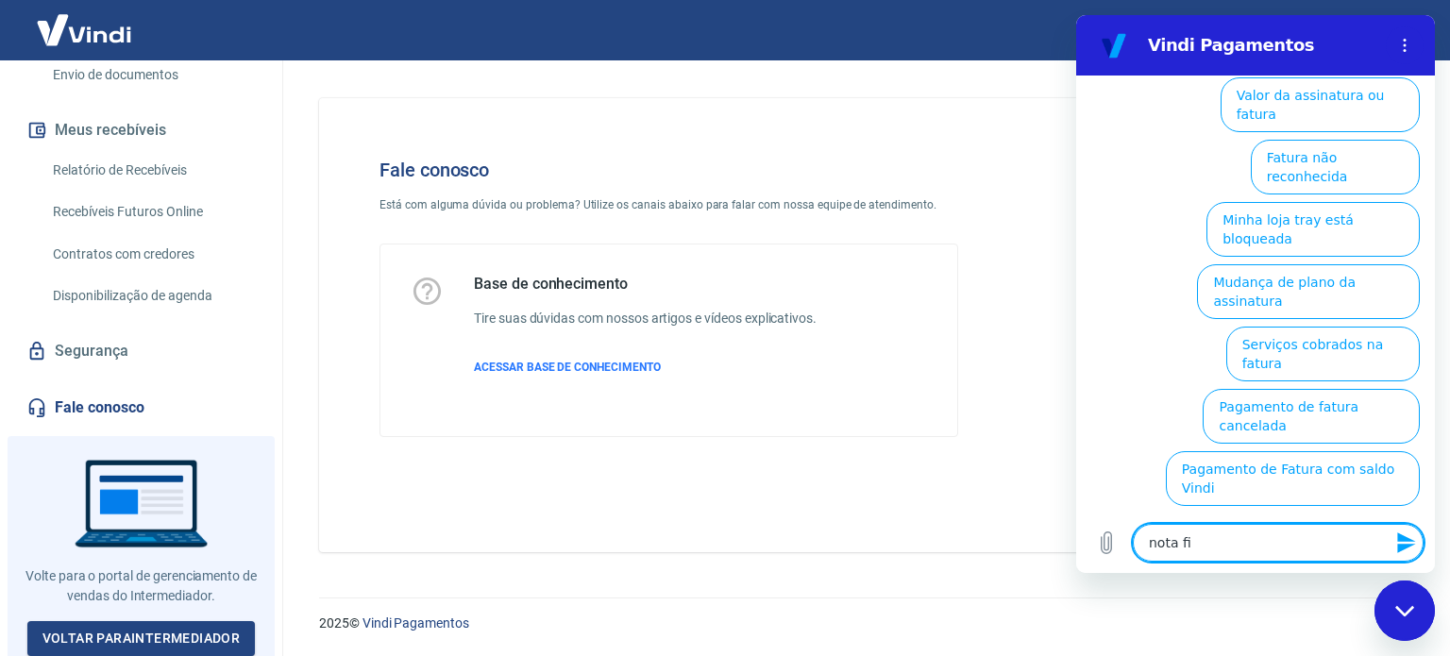
type textarea "nota fis"
type textarea "x"
type textarea "nota fisc"
type textarea "x"
type textarea "nota fisca"
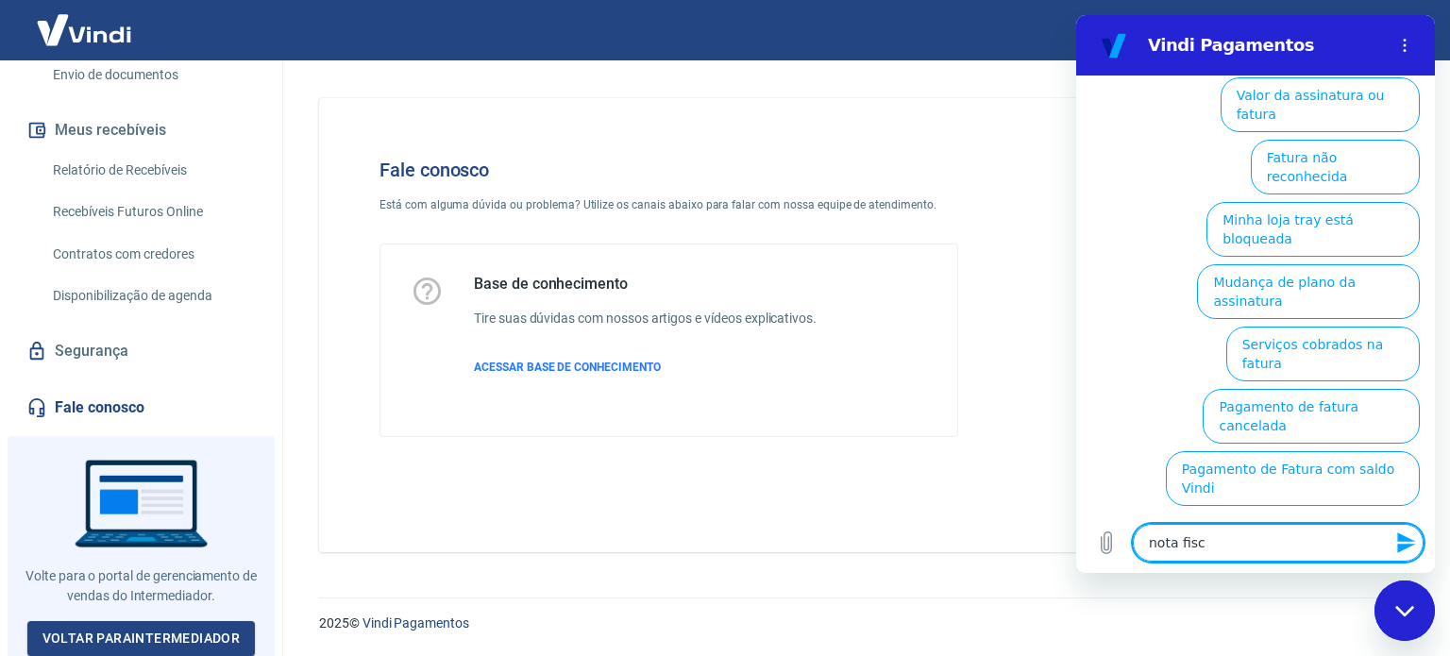
type textarea "x"
type textarea "nota fiscal"
type textarea "x"
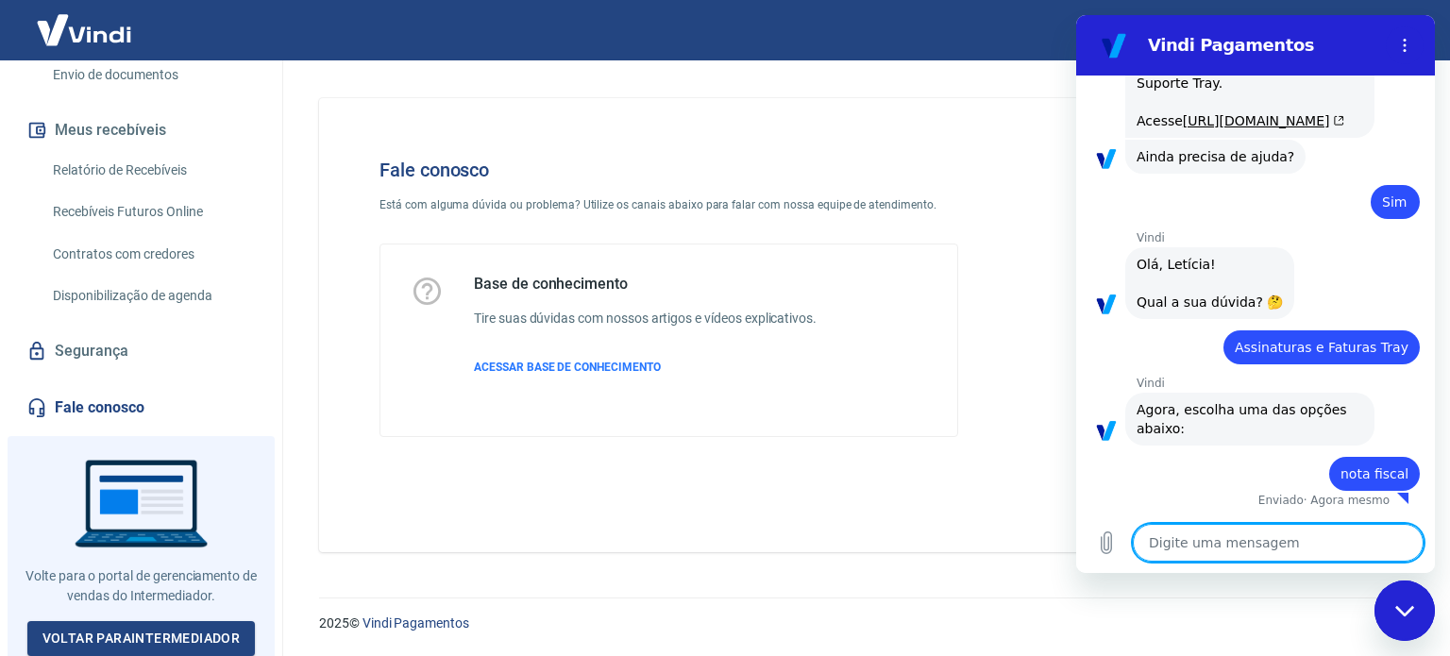
type textarea "x"
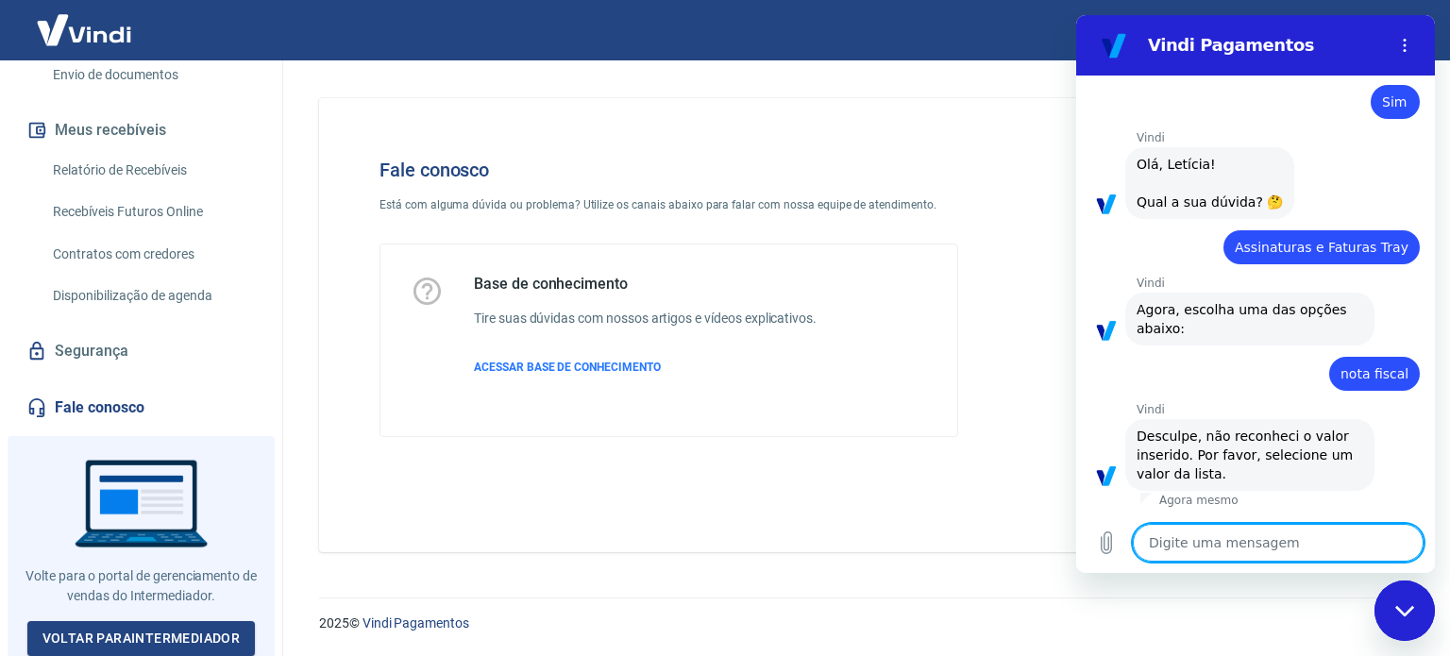
scroll to position [654, 0]
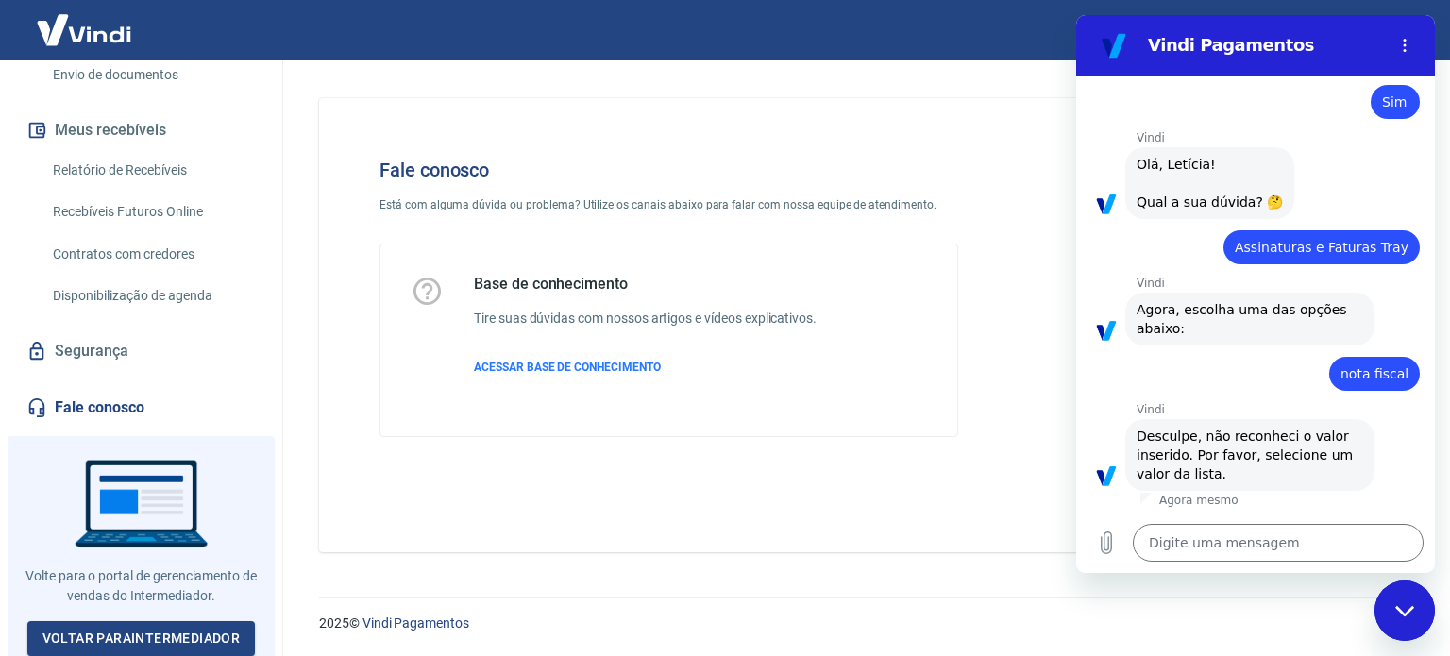
click at [1371, 378] on span "nota fiscal" at bounding box center [1375, 373] width 68 height 15
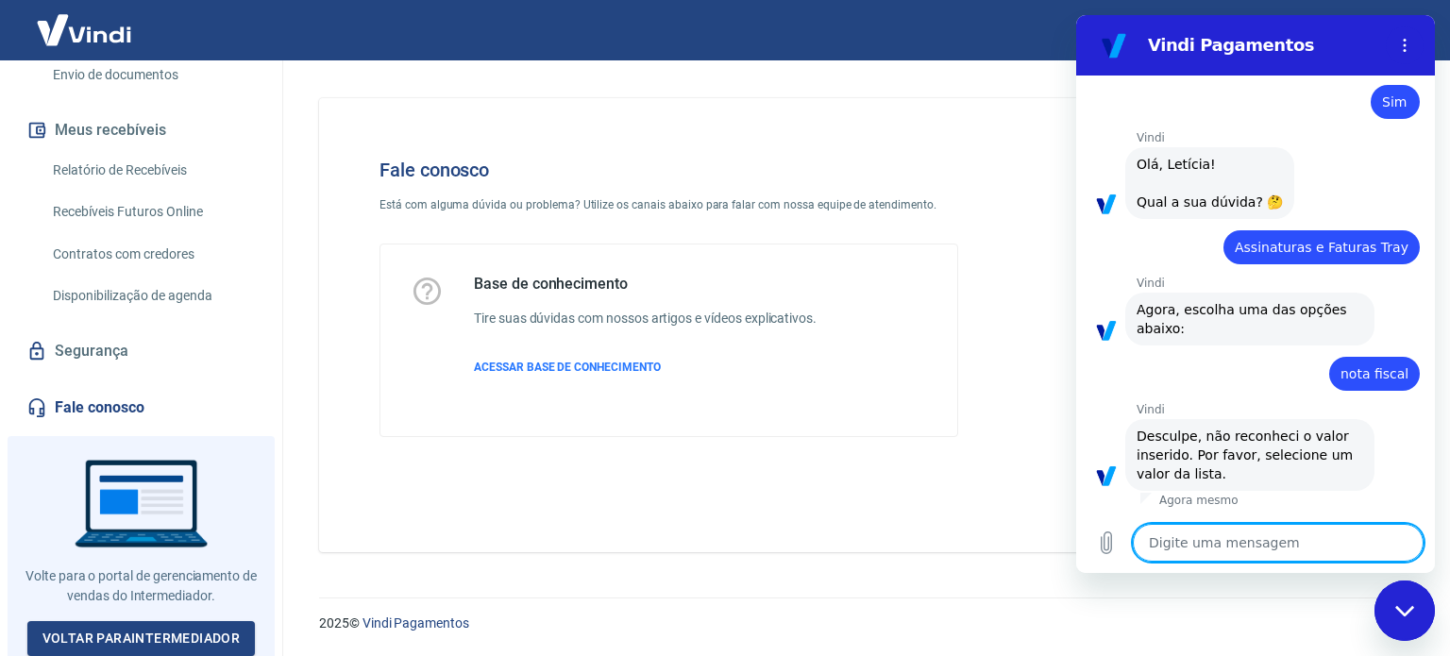
click at [1203, 545] on textarea at bounding box center [1278, 543] width 291 height 38
type textarea "n"
type textarea "x"
type textarea "no"
type textarea "x"
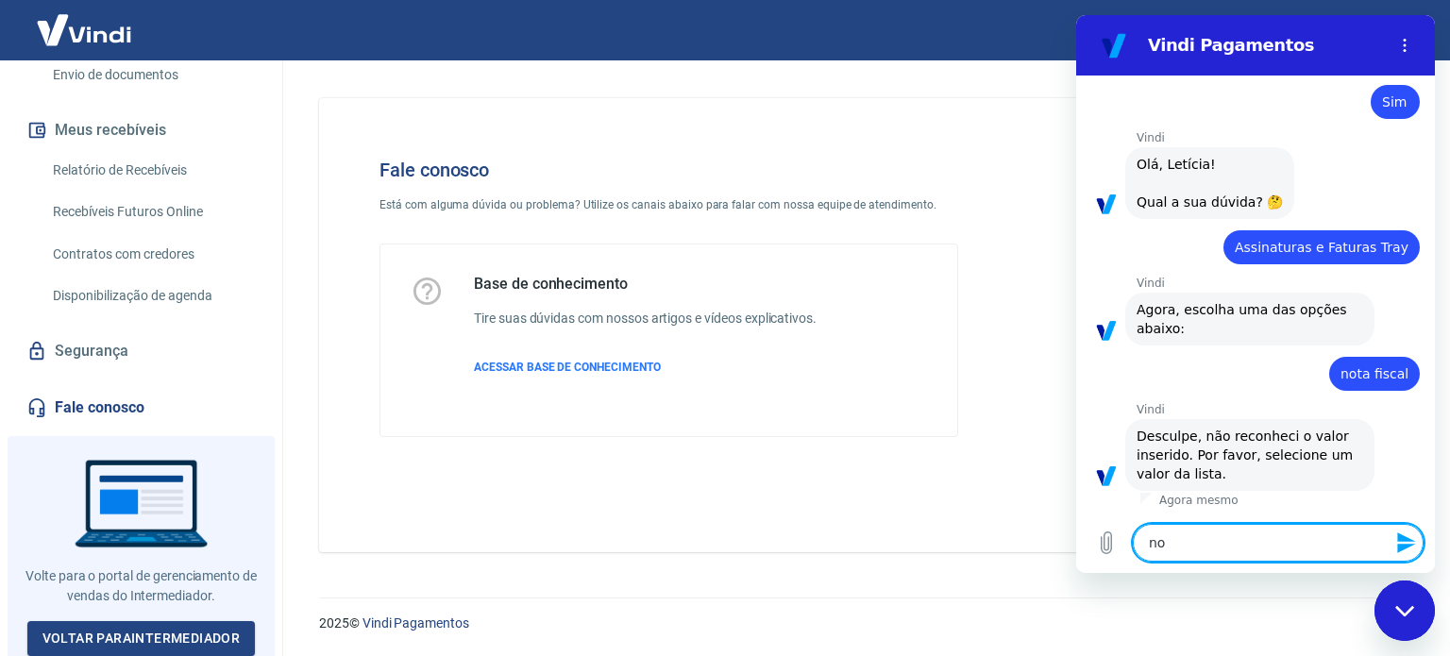
type textarea "not"
type textarea "x"
type textarea "nota"
type textarea "x"
type textarea "nota"
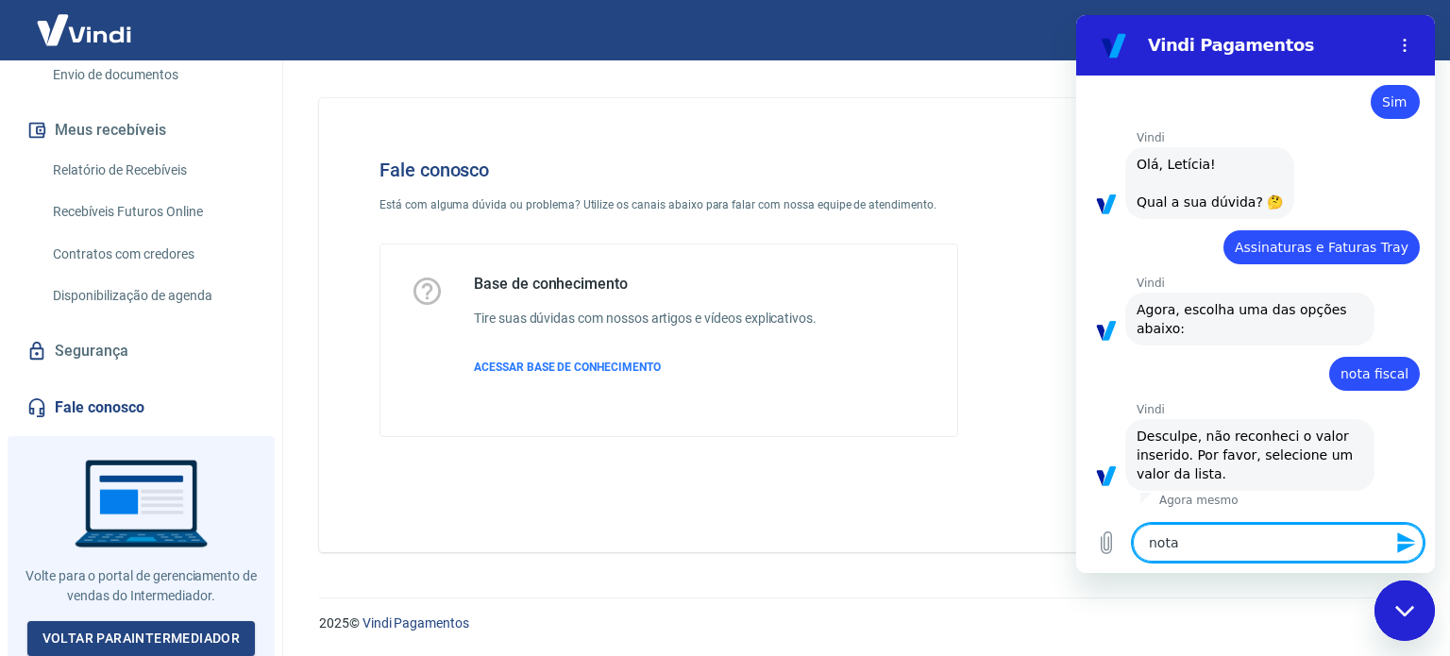
type textarea "x"
type textarea "nota f"
type textarea "x"
type textarea "nota fi"
type textarea "x"
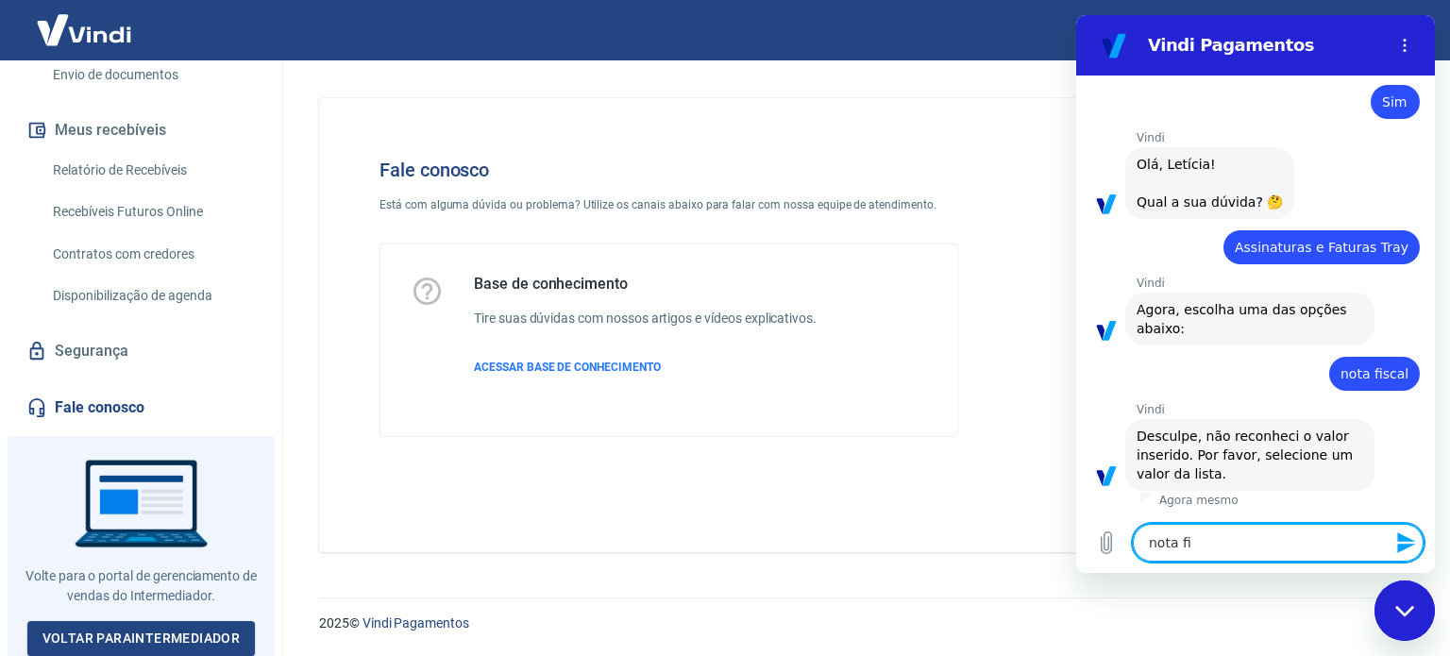
type textarea "nota fis"
type textarea "x"
type textarea "nota fisc"
type textarea "x"
type textarea "nota fisca"
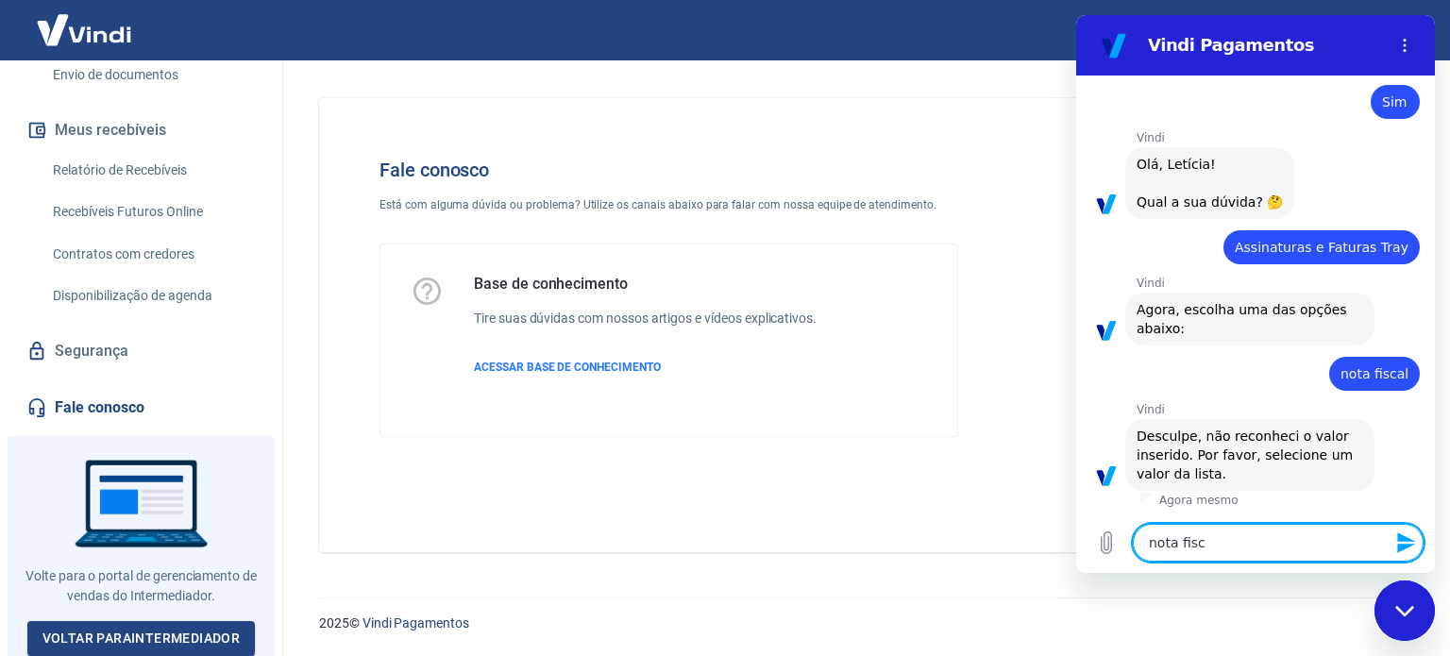
type textarea "x"
type textarea "nota fiscal"
type textarea "x"
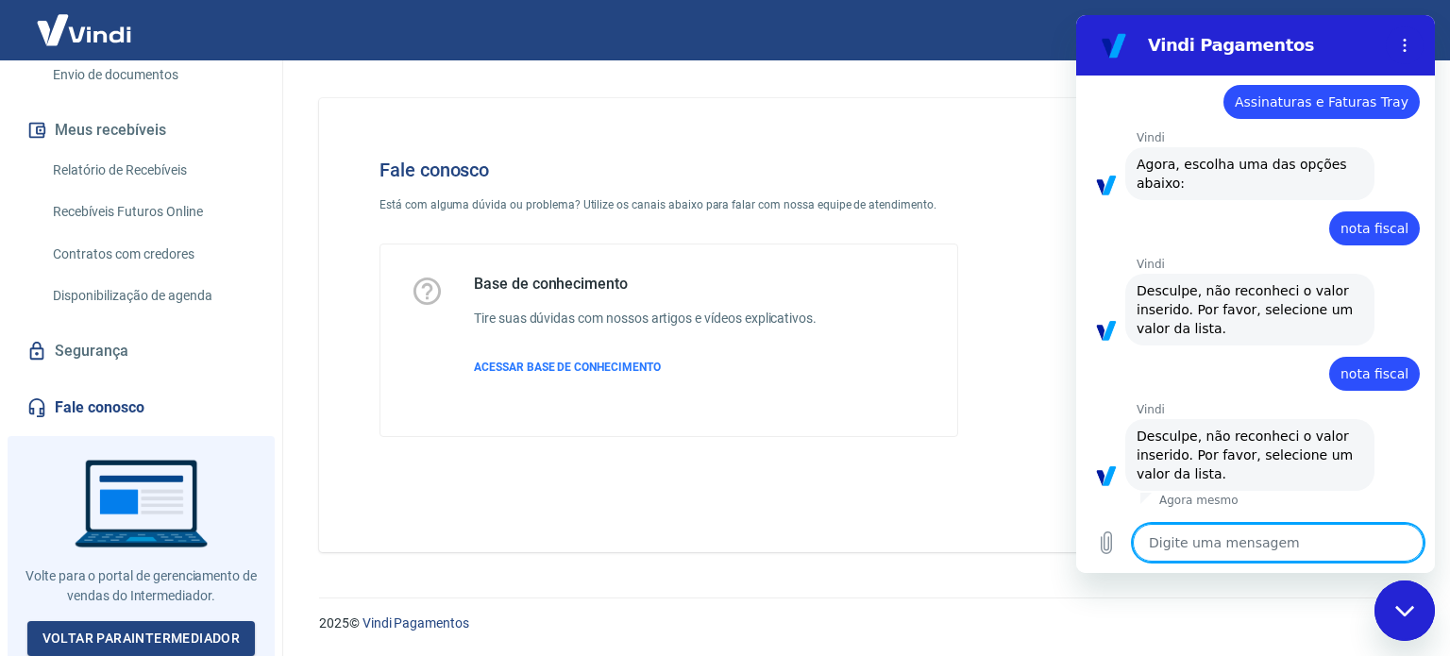
scroll to position [801, 0]
click at [1408, 605] on icon "Fechar janela de mensagens" at bounding box center [1406, 611] width 20 height 12
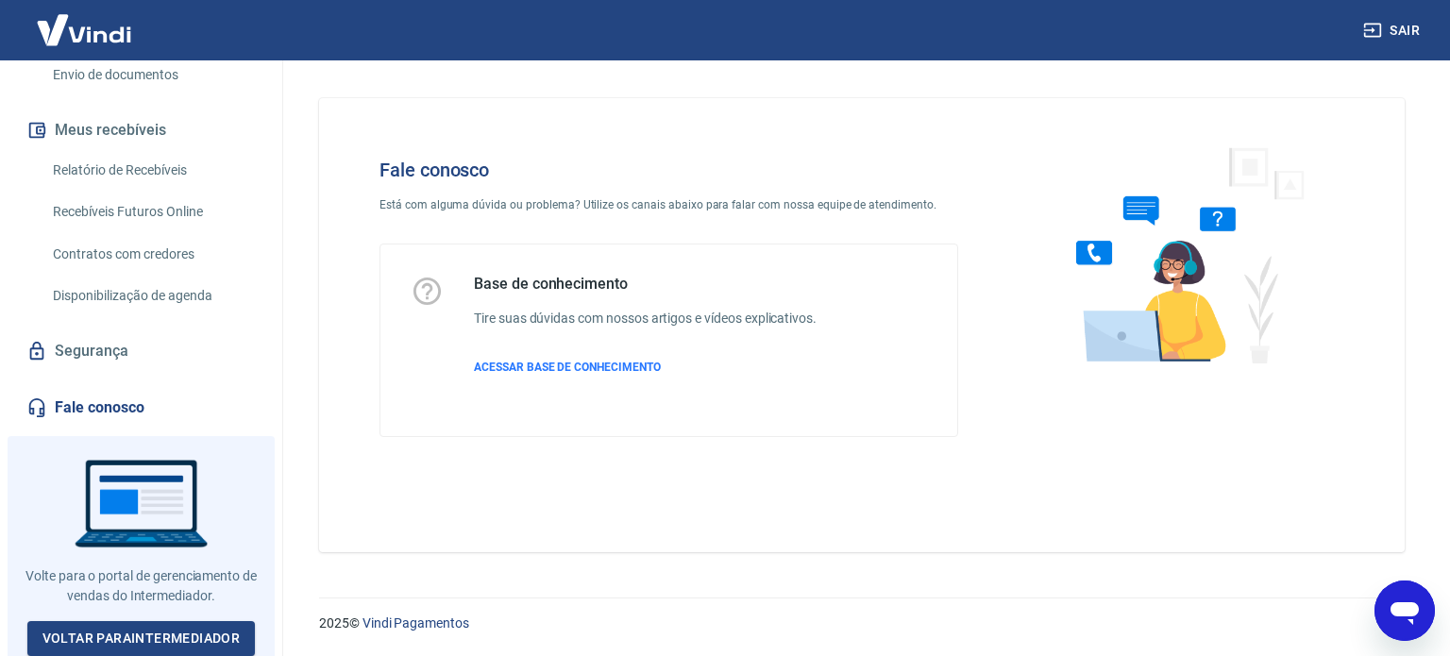
scroll to position [897, 0]
click at [96, 405] on link "Fale conosco" at bounding box center [141, 408] width 237 height 42
click at [544, 366] on span "ACESSAR BASE DE CONHECIMENTO" at bounding box center [567, 367] width 187 height 13
type textarea "x"
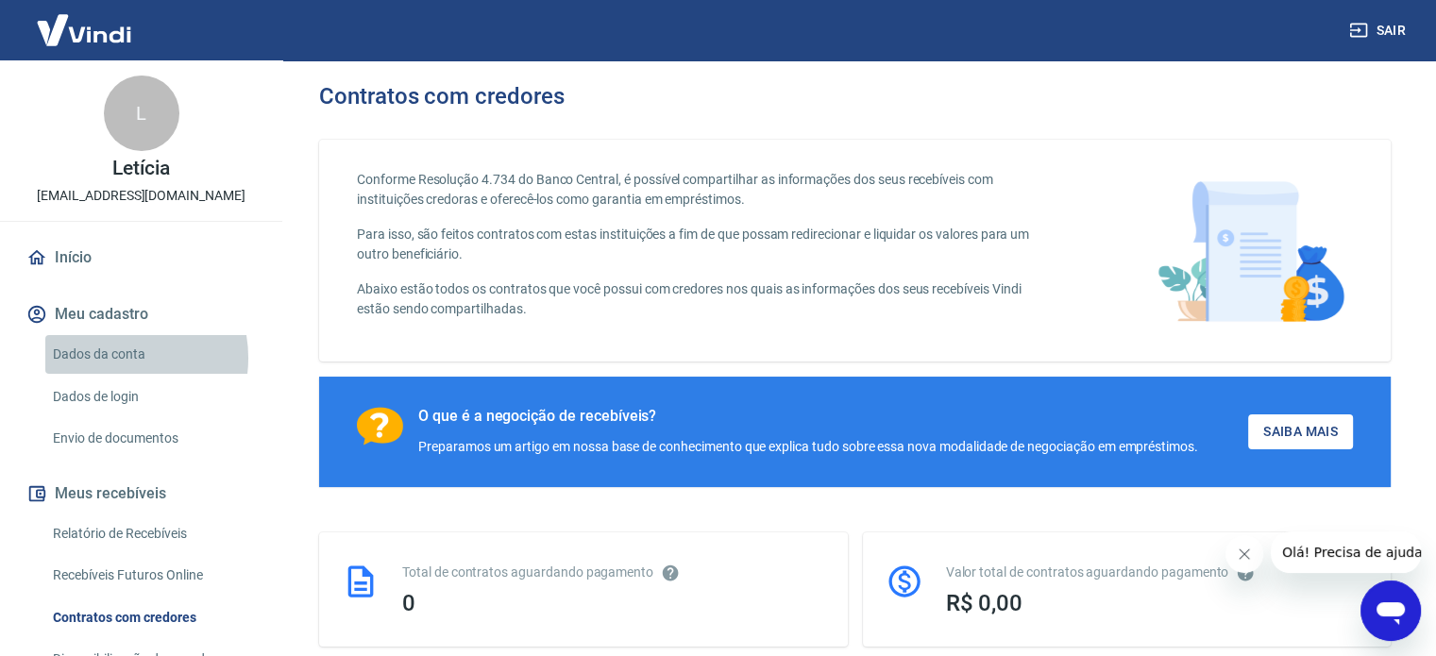
click at [111, 358] on link "Dados da conta" at bounding box center [152, 354] width 214 height 39
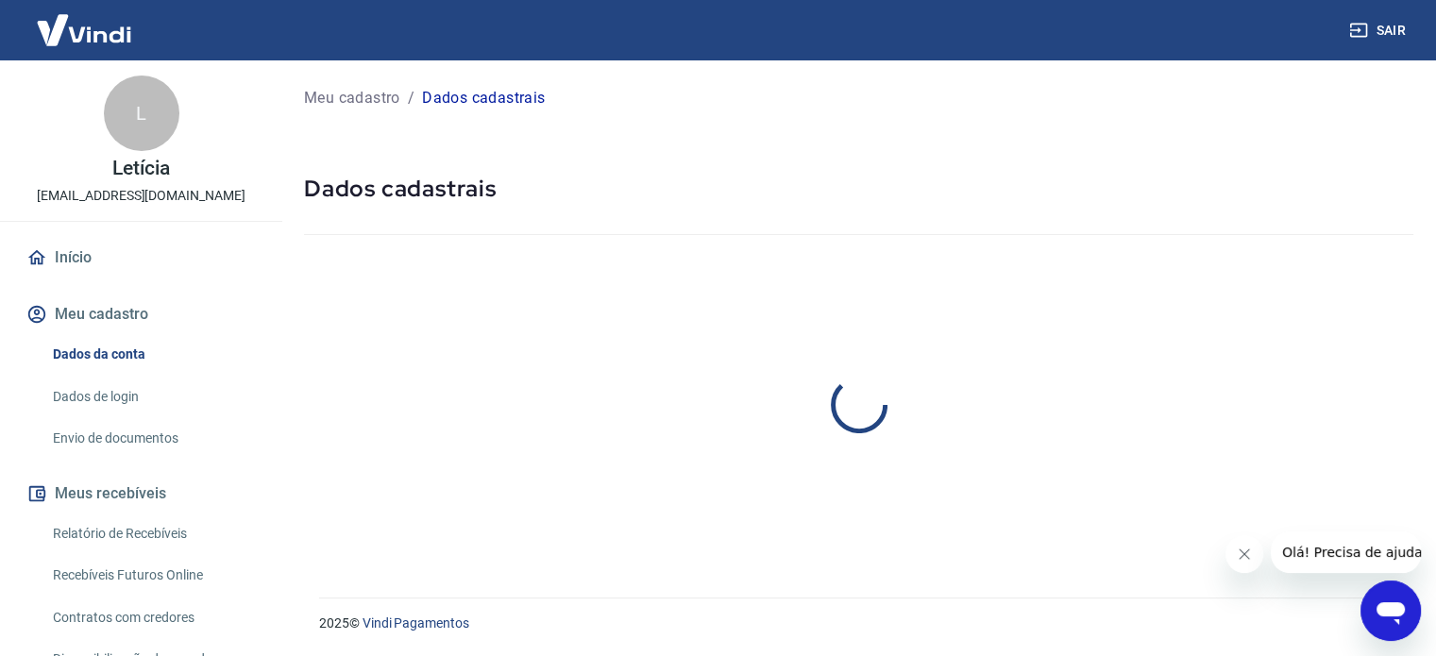
select select "SP"
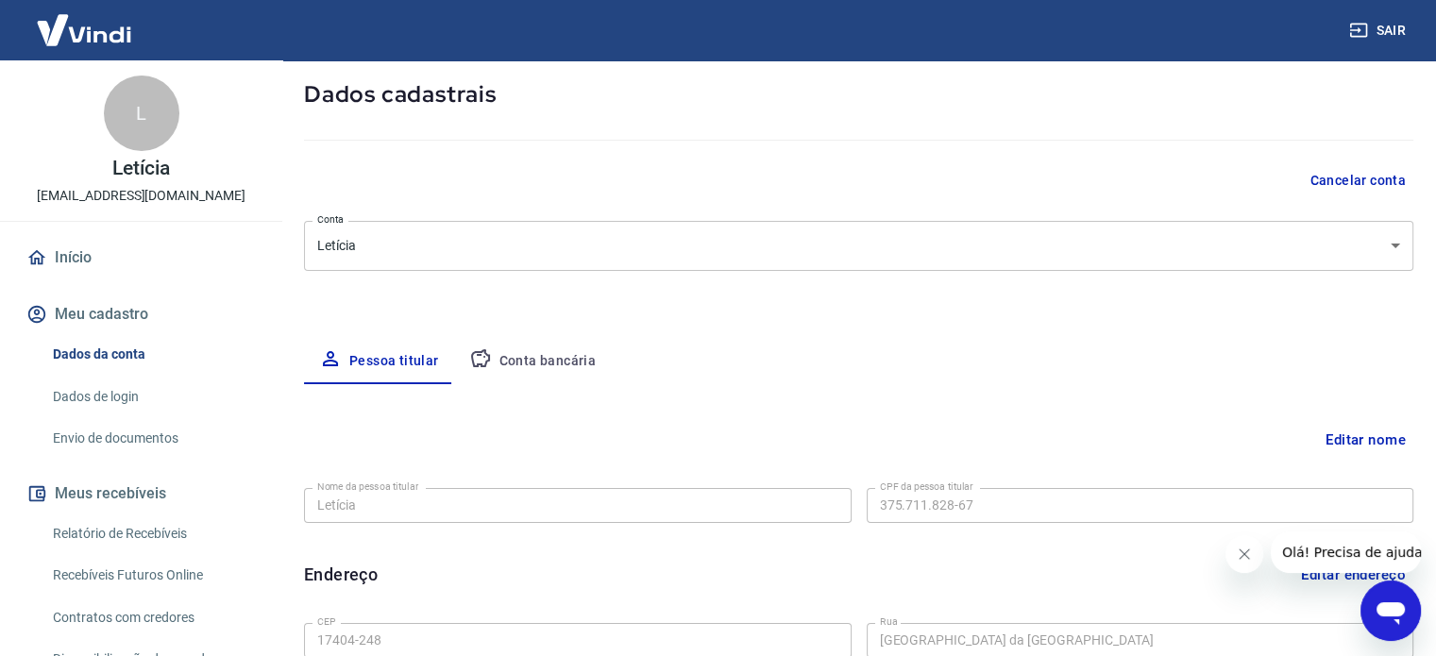
scroll to position [189, 0]
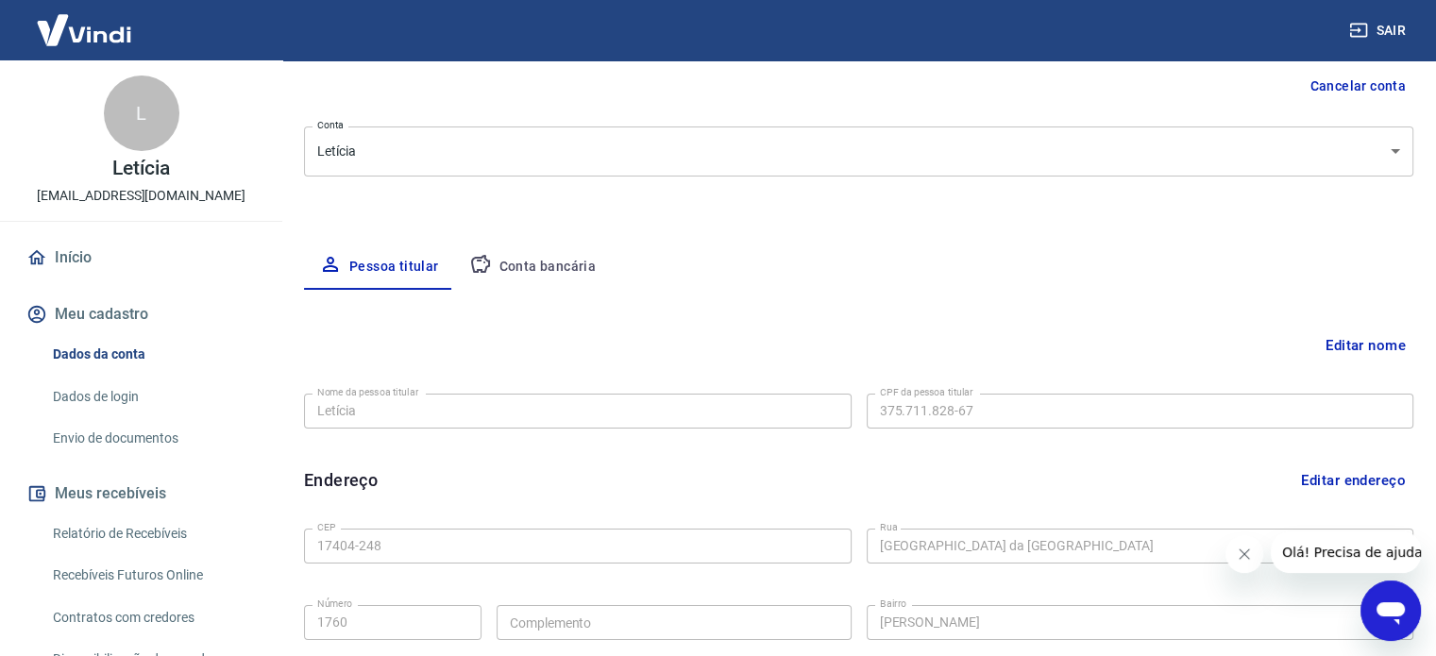
click at [381, 147] on body "Sair L Letícia [EMAIL_ADDRESS][DOMAIN_NAME] Início Meu cadastro Dados da conta …" at bounding box center [718, 139] width 1436 height 656
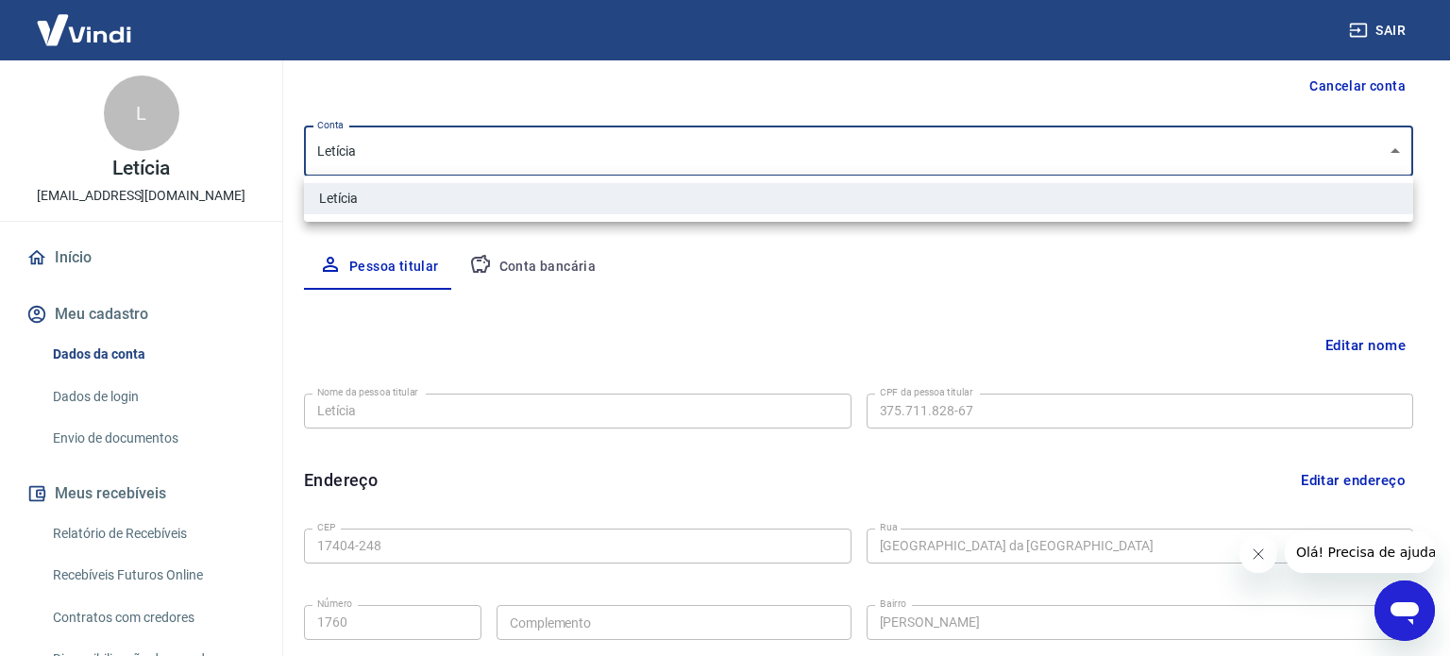
drag, startPoint x: 370, startPoint y: 155, endPoint x: 322, endPoint y: 206, distance: 70.1
click at [246, 144] on div at bounding box center [725, 328] width 1450 height 656
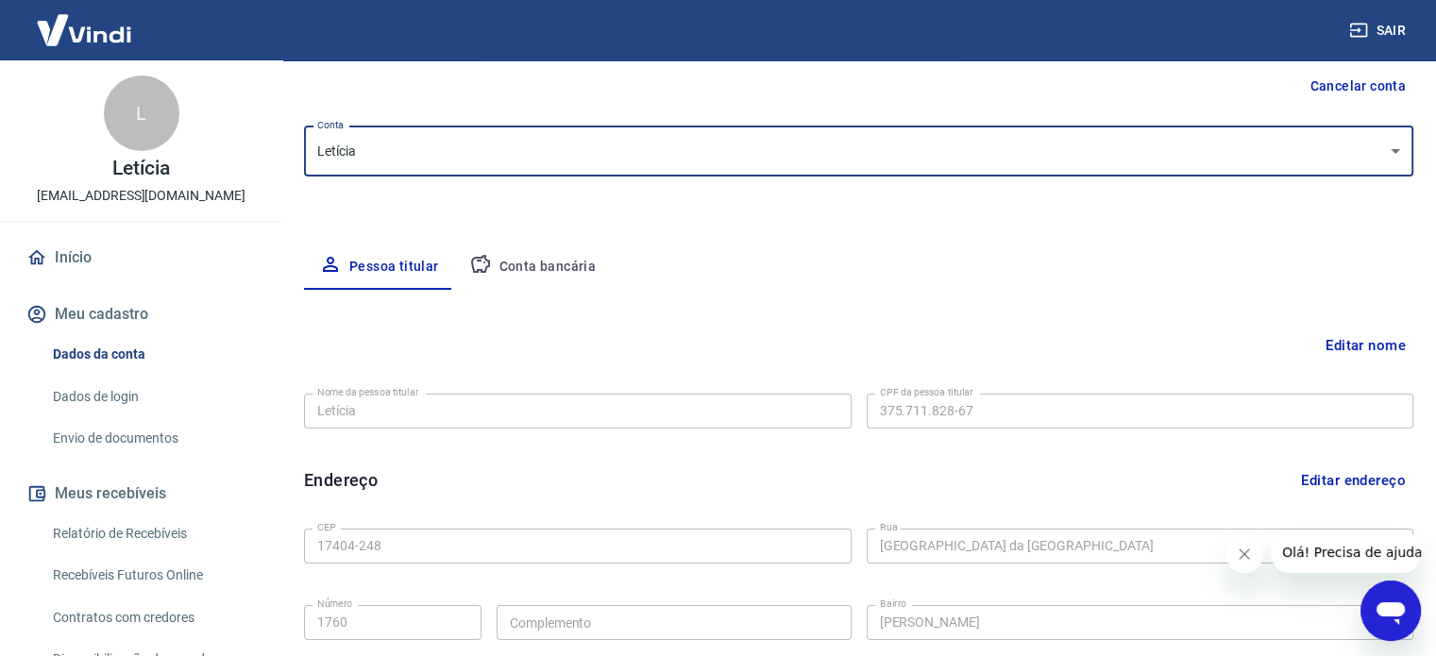
click at [722, 239] on div "Meu cadastro / Dados cadastrais Dados cadastrais Cancelar conta Conta Letícia […" at bounding box center [858, 405] width 1155 height 1067
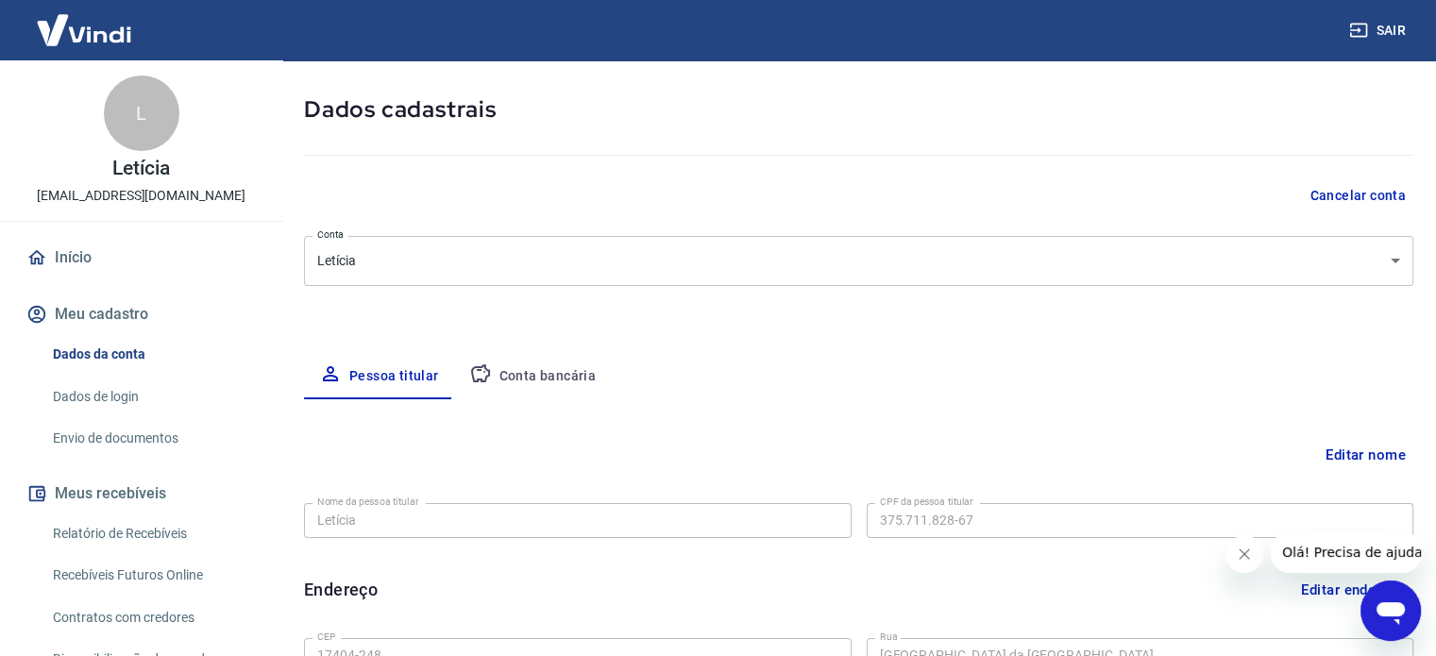
scroll to position [0, 0]
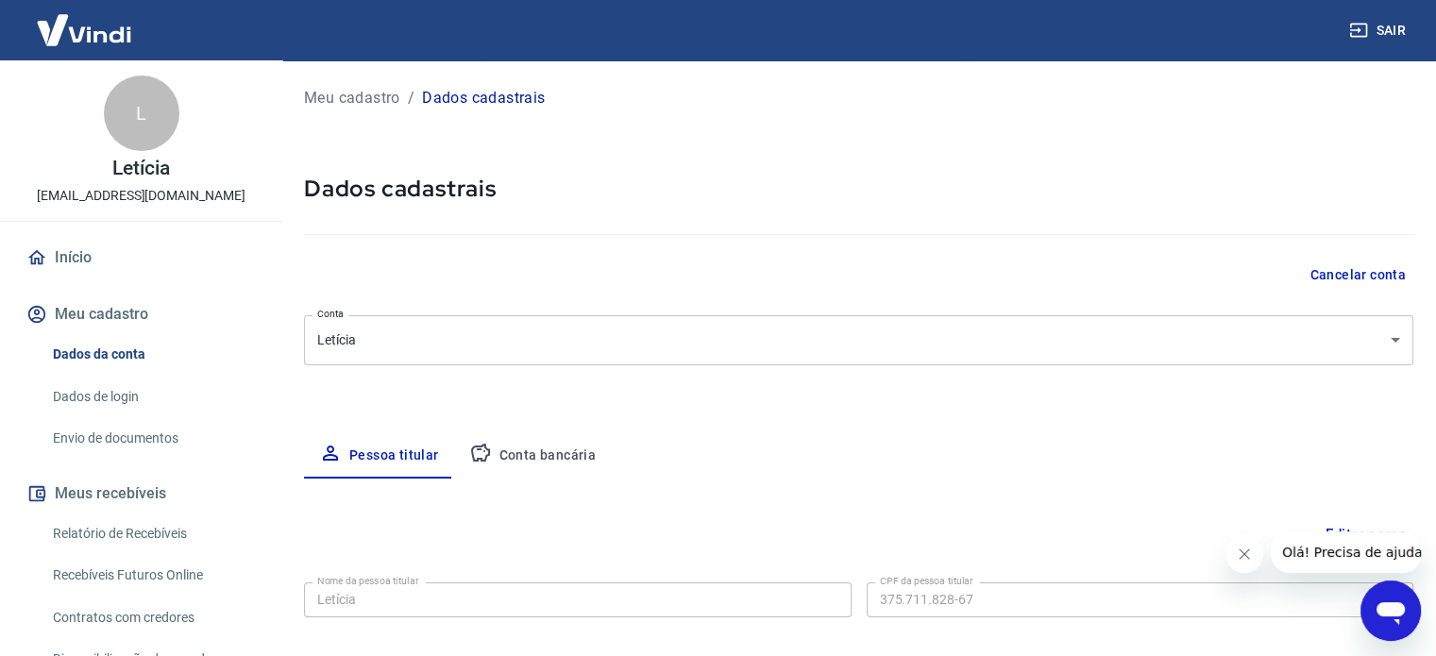
click at [97, 391] on link "Dados de login" at bounding box center [152, 397] width 214 height 39
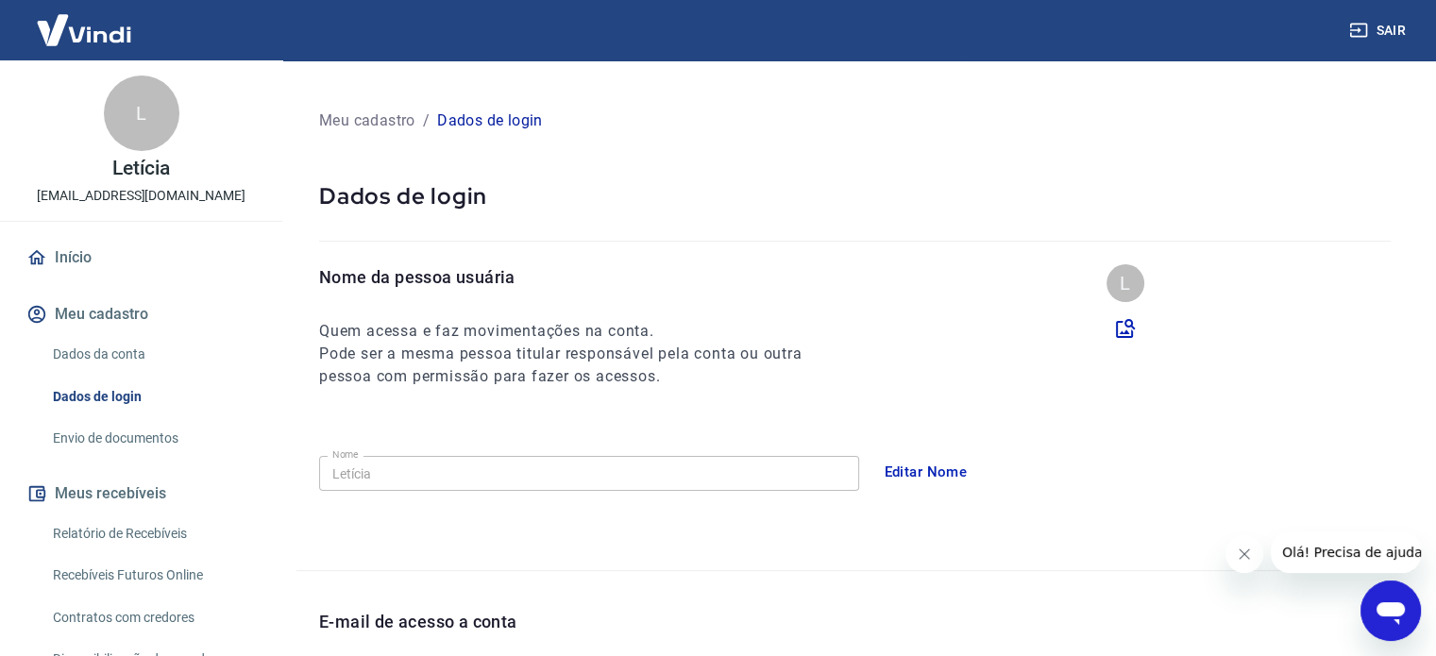
click at [127, 444] on link "Envio de documentos" at bounding box center [152, 438] width 214 height 39
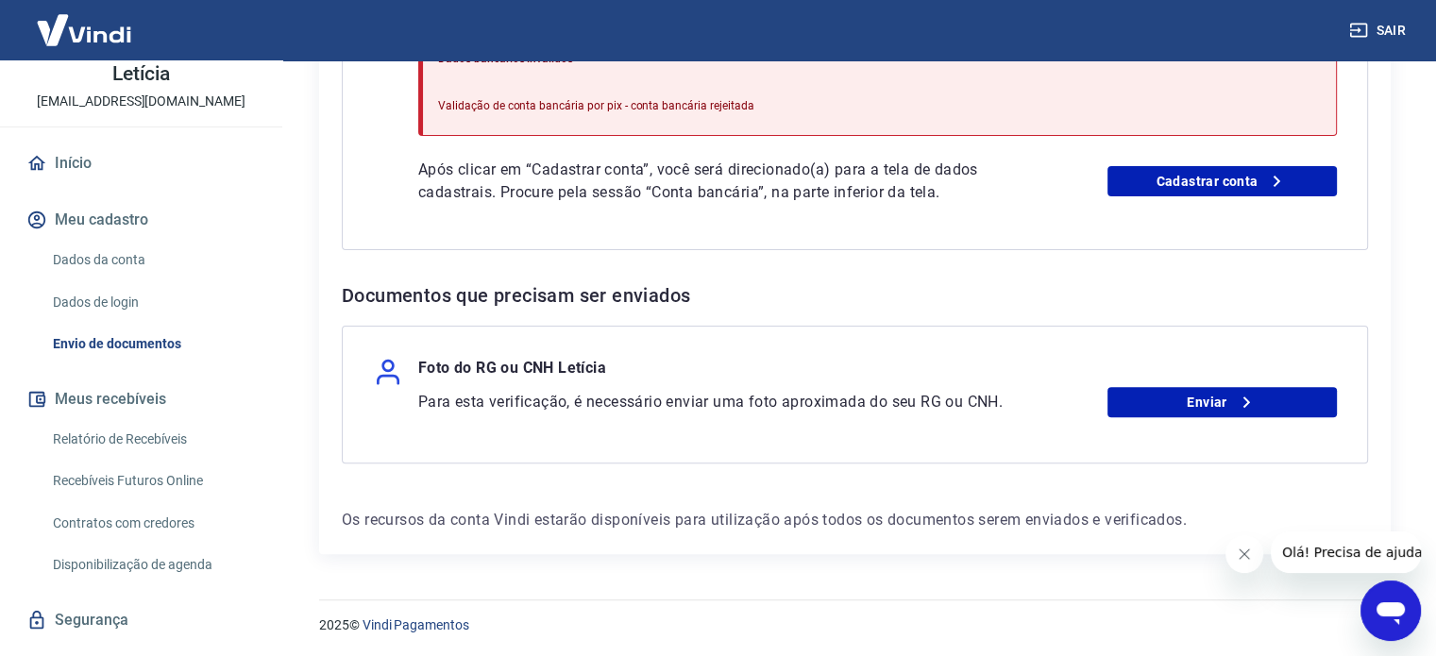
scroll to position [189, 0]
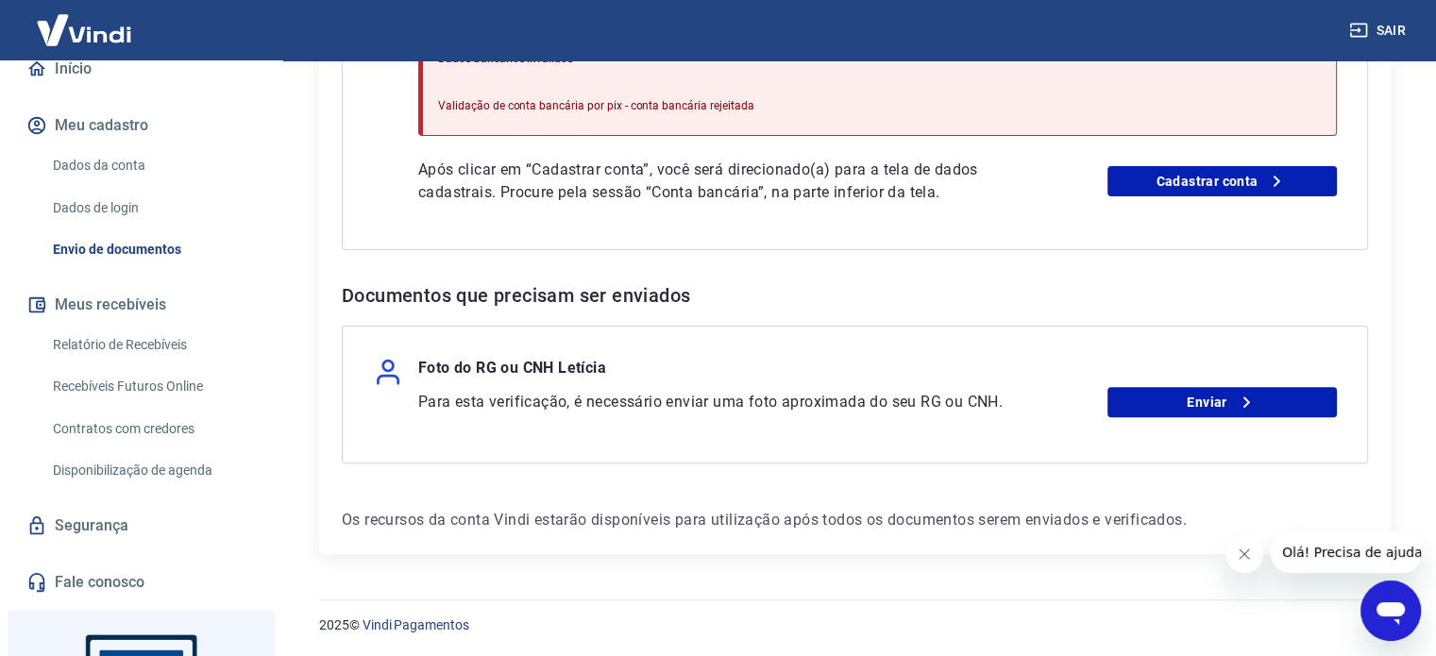
click at [127, 307] on button "Meus recebíveis" at bounding box center [141, 305] width 237 height 42
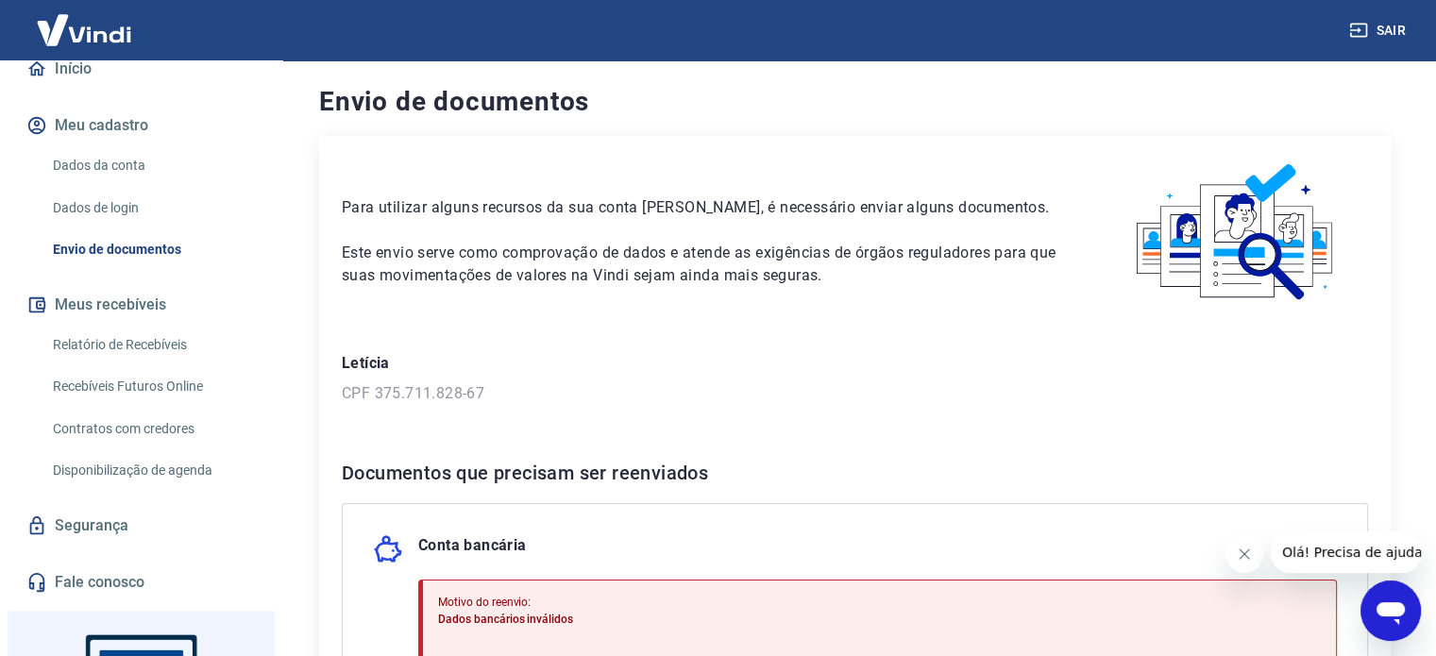
scroll to position [0, 0]
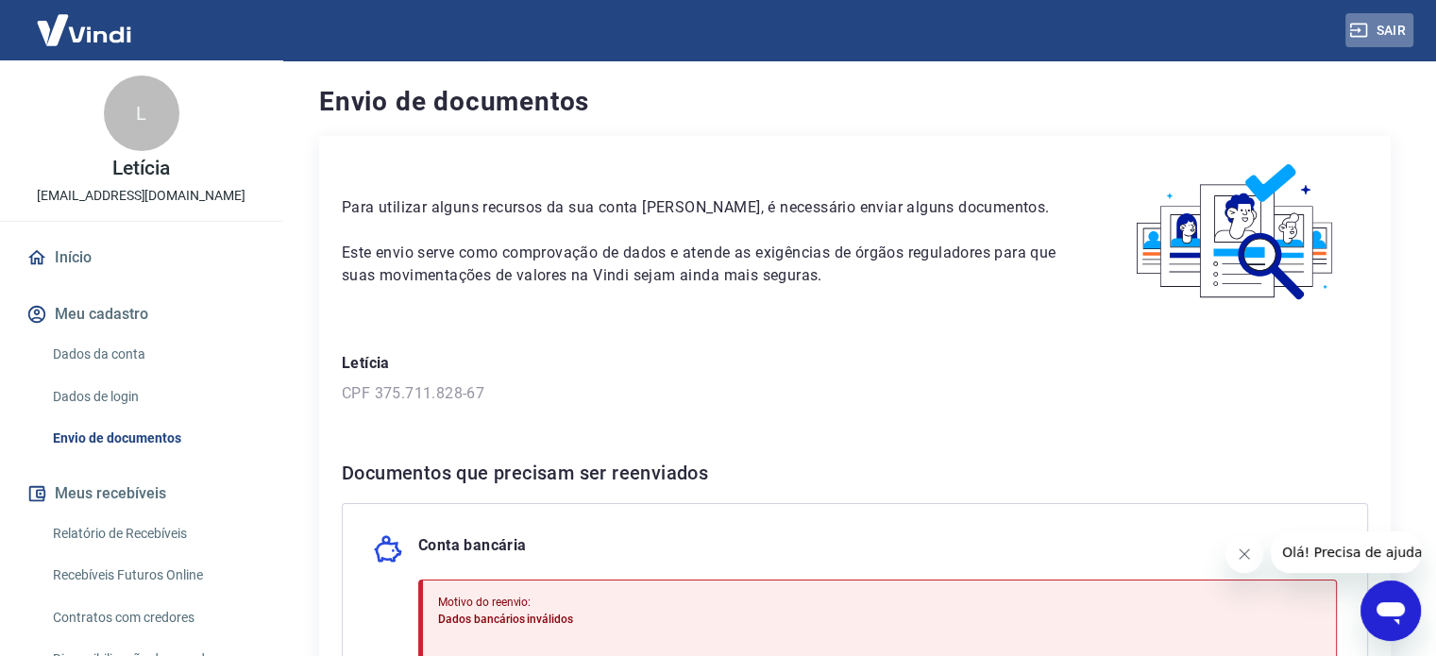
click at [1393, 28] on button "Sair" at bounding box center [1380, 30] width 68 height 35
